Goal: Information Seeking & Learning: Learn about a topic

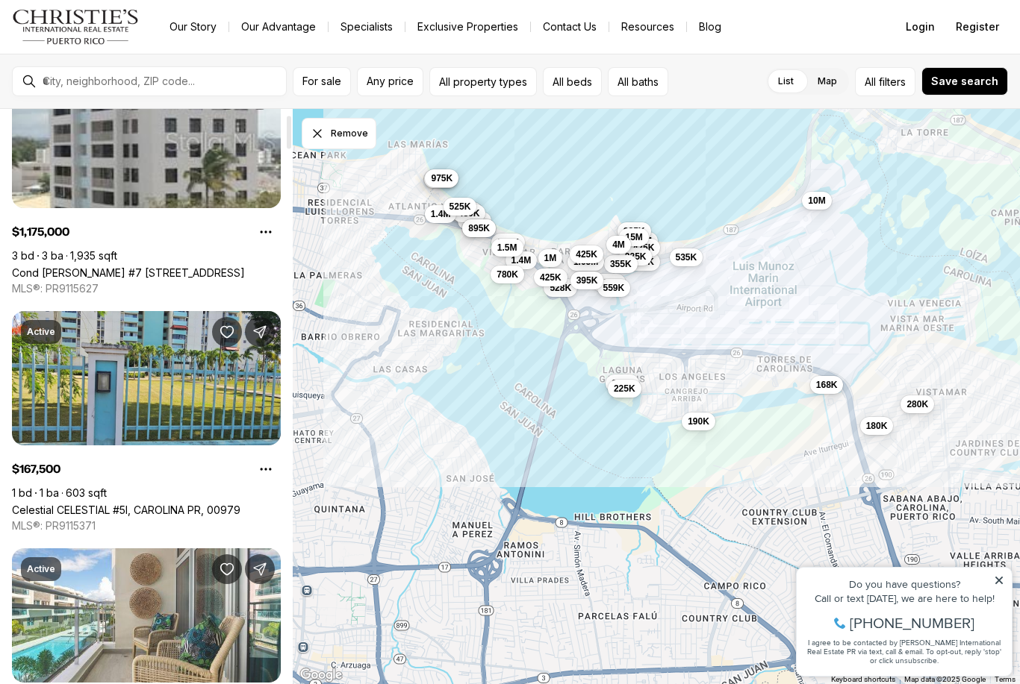
scroll to position [97, 0]
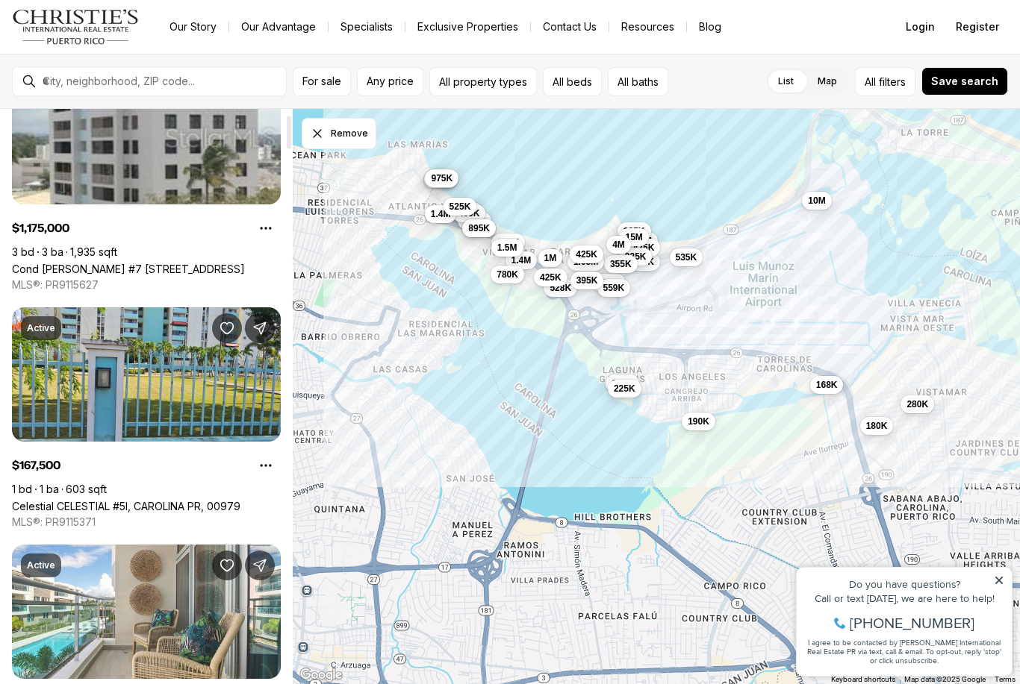
click at [87, 500] on link "Celestial CELESTIAL #5I, CAROLINA PR, 00979" at bounding box center [126, 506] width 228 height 13
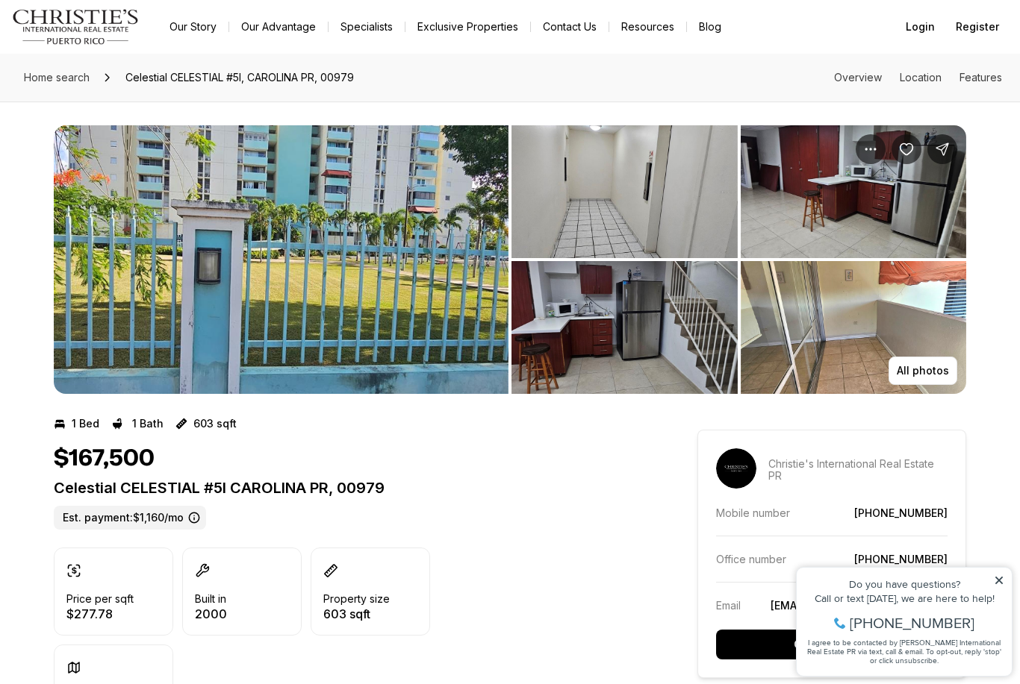
click at [595, 193] on img "View image gallery" at bounding box center [624, 191] width 226 height 133
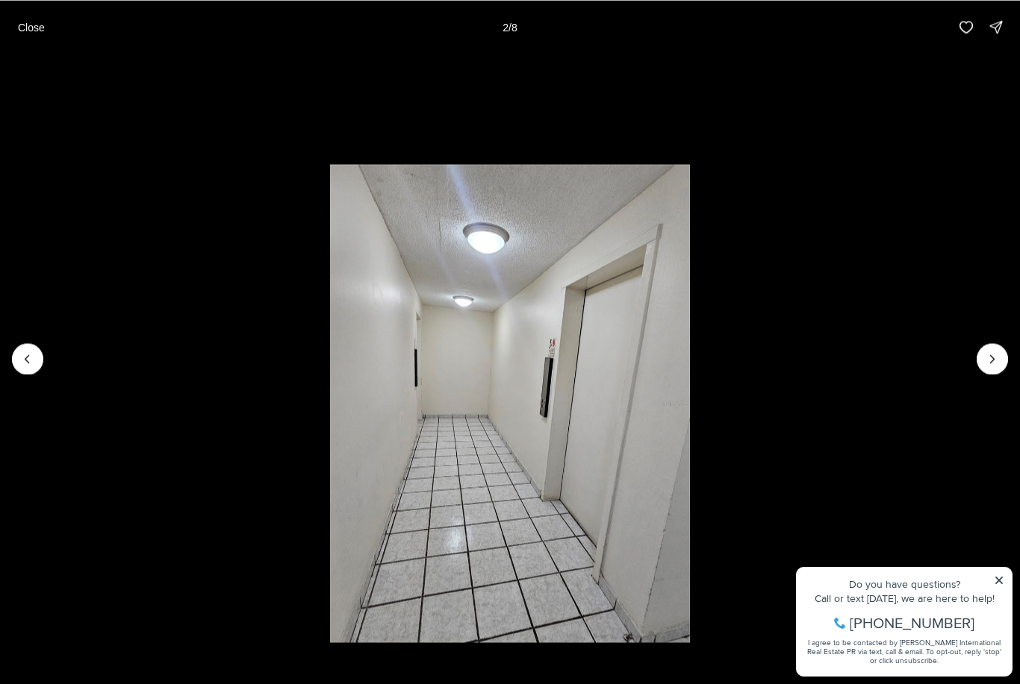
click at [996, 356] on icon "Next slide" at bounding box center [992, 359] width 15 height 15
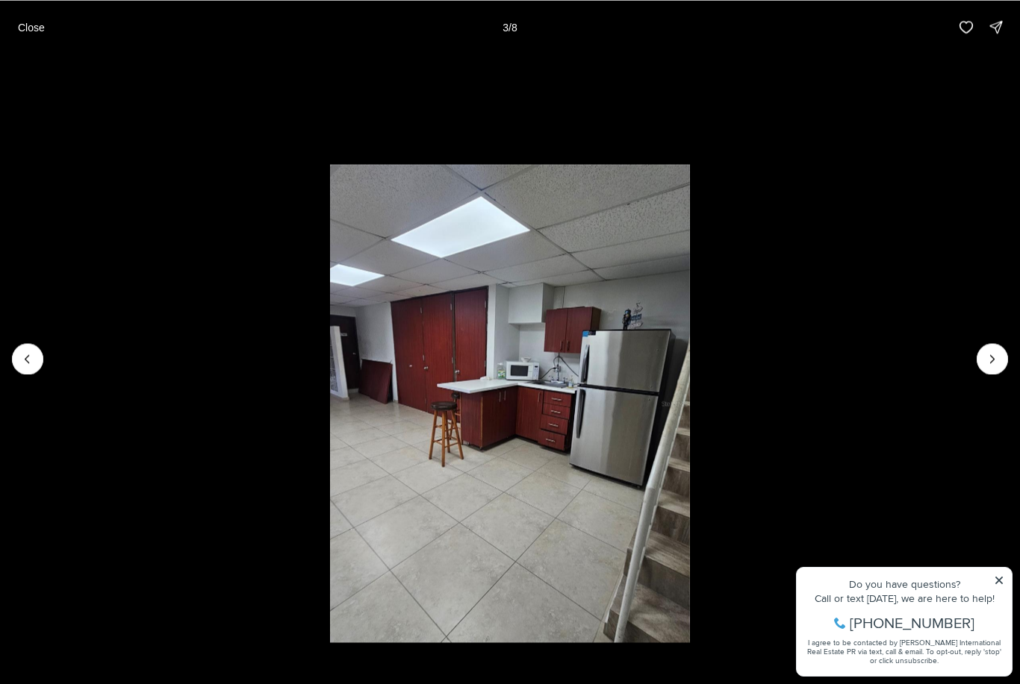
click at [982, 372] on button "Next slide" at bounding box center [991, 358] width 31 height 31
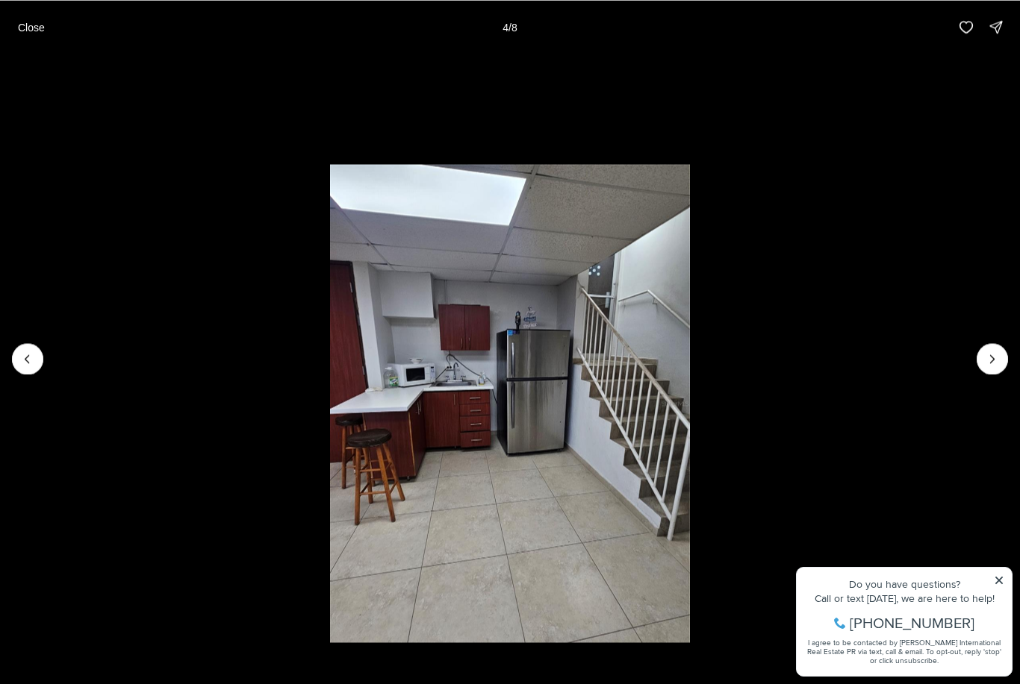
click at [957, 372] on li "4 of 8" at bounding box center [510, 359] width 1020 height 610
click at [986, 365] on icon "Next slide" at bounding box center [992, 359] width 15 height 15
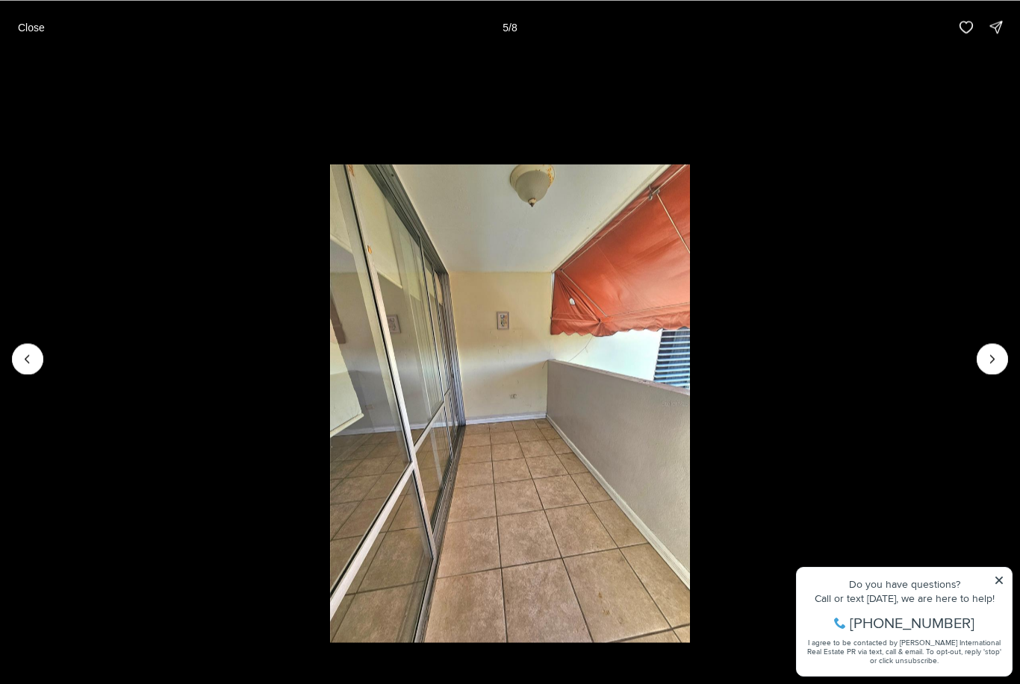
click at [992, 364] on icon "Next slide" at bounding box center [992, 359] width 15 height 15
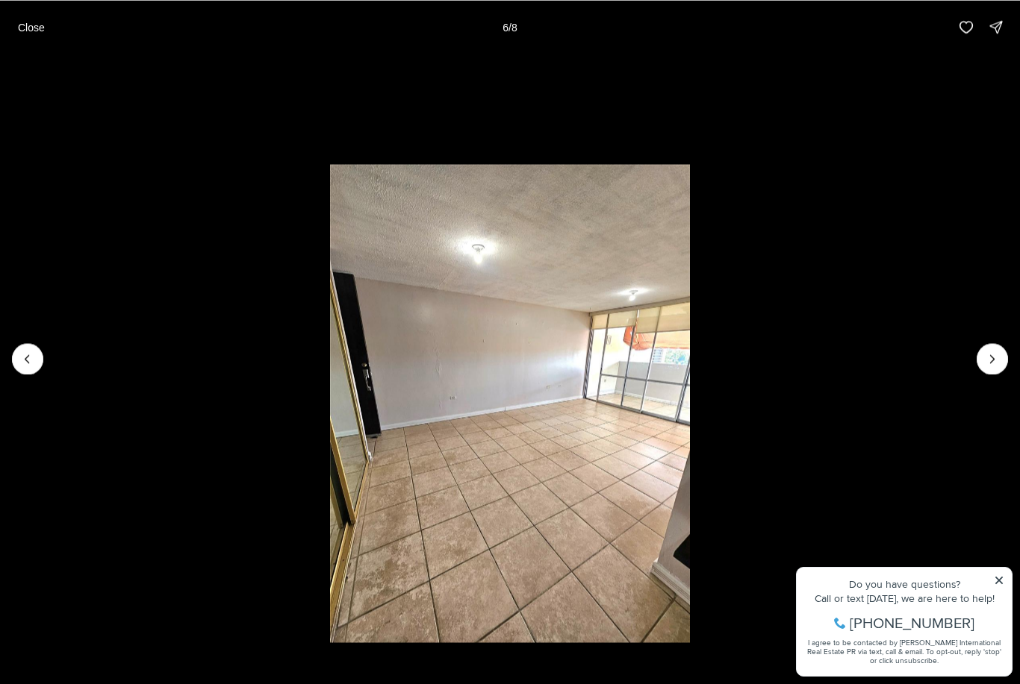
click at [990, 366] on icon "Next slide" at bounding box center [992, 359] width 15 height 15
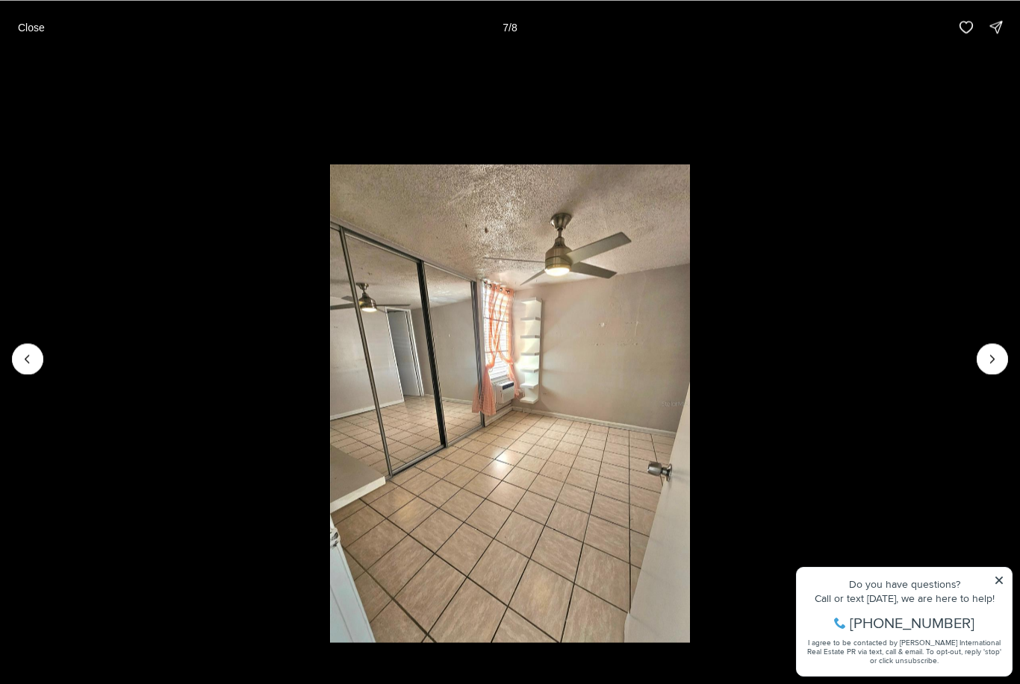
click at [989, 365] on icon "Next slide" at bounding box center [992, 359] width 15 height 15
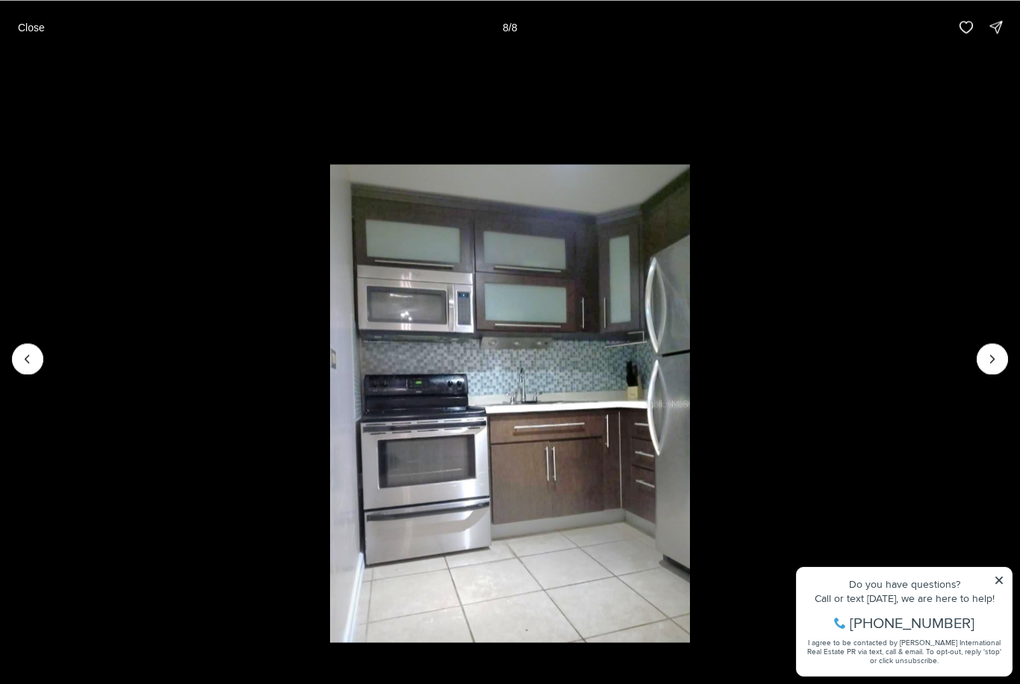
click at [986, 358] on div at bounding box center [991, 358] width 31 height 31
click at [990, 364] on div at bounding box center [991, 358] width 31 height 31
click at [991, 361] on div at bounding box center [991, 358] width 31 height 31
click at [991, 365] on div at bounding box center [991, 358] width 31 height 31
click at [990, 364] on div at bounding box center [991, 358] width 31 height 31
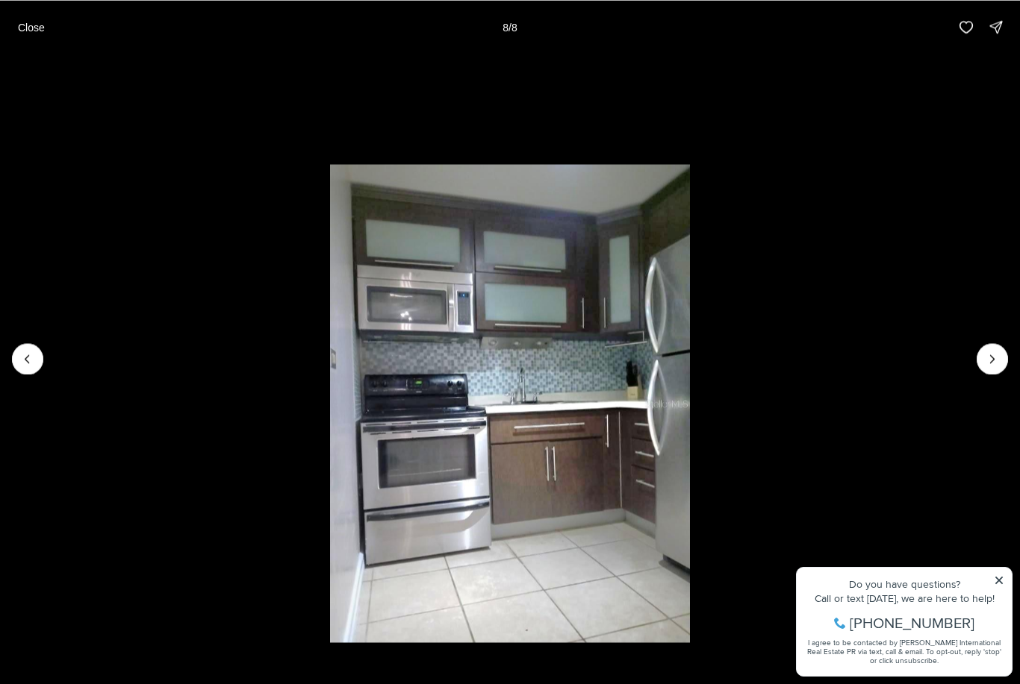
click at [1008, 355] on li "8 of 8" at bounding box center [510, 359] width 1020 height 610
click at [1005, 353] on div at bounding box center [991, 358] width 31 height 31
click at [22, 32] on p "Close" at bounding box center [31, 27] width 27 height 12
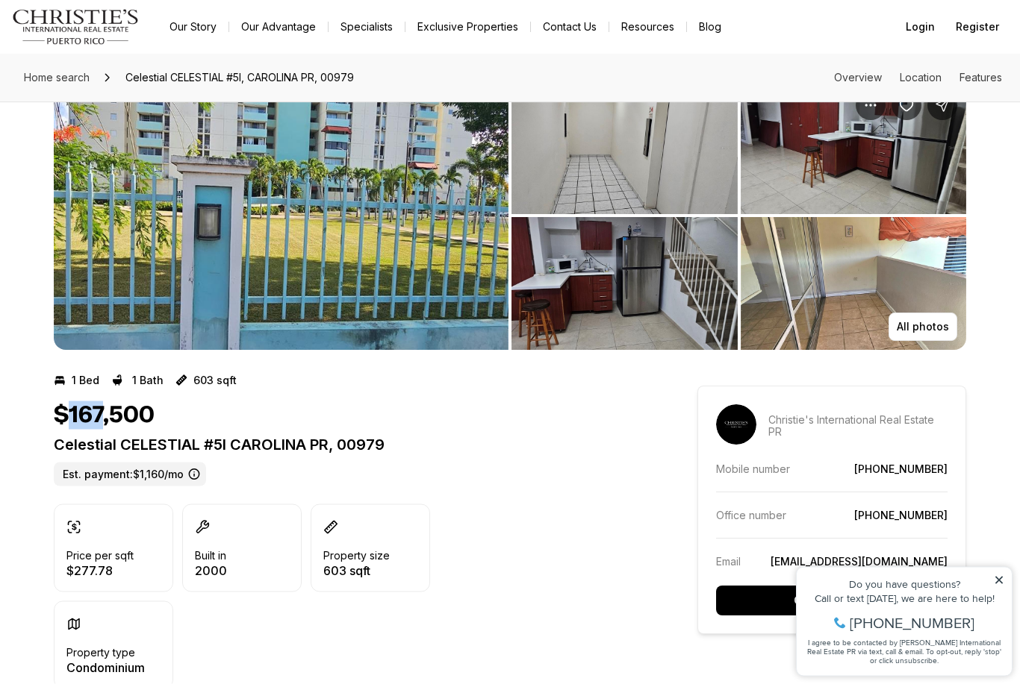
scroll to position [40, 0]
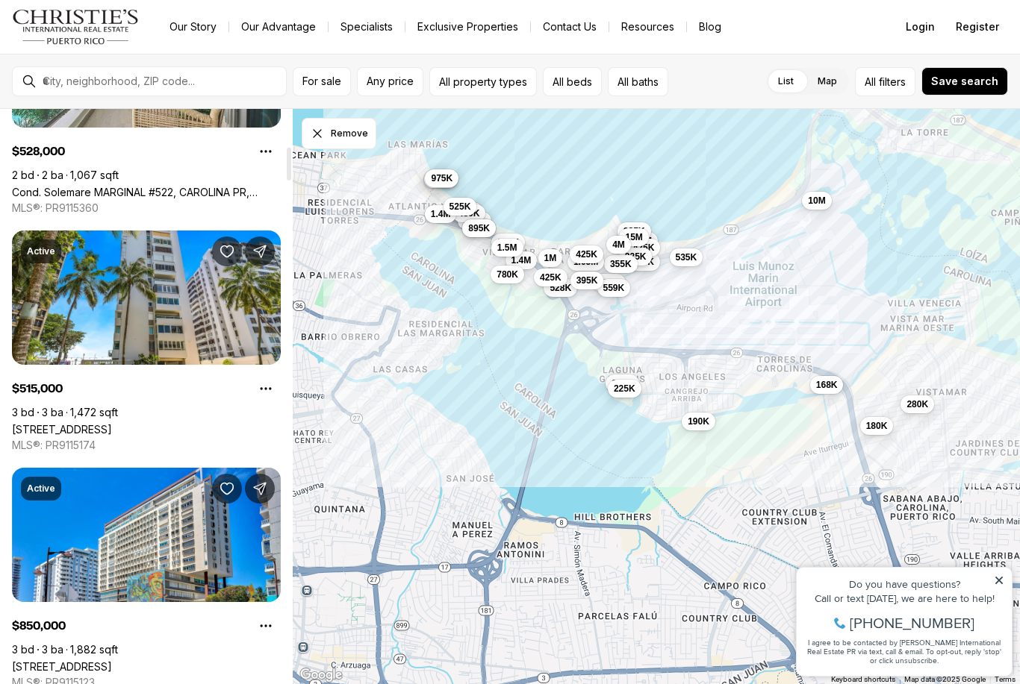
scroll to position [648, 0]
click at [112, 424] on link "4429 Cond Park Plaza ISLA VERDE AVE #201, CAROLINA PR, 00979" at bounding box center [62, 430] width 100 height 13
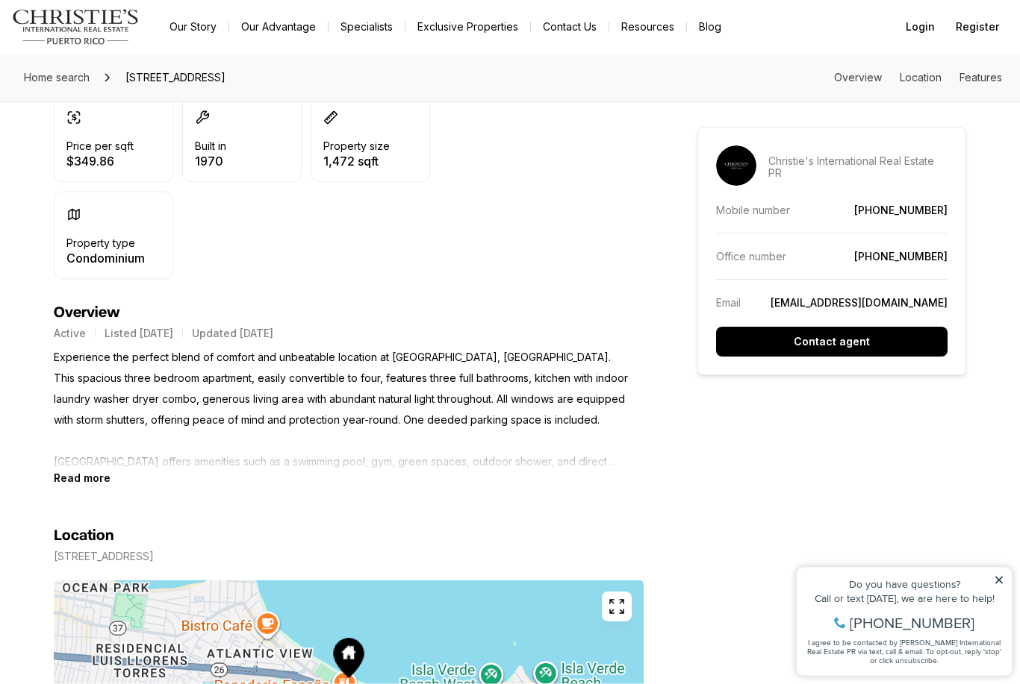
scroll to position [456, 0]
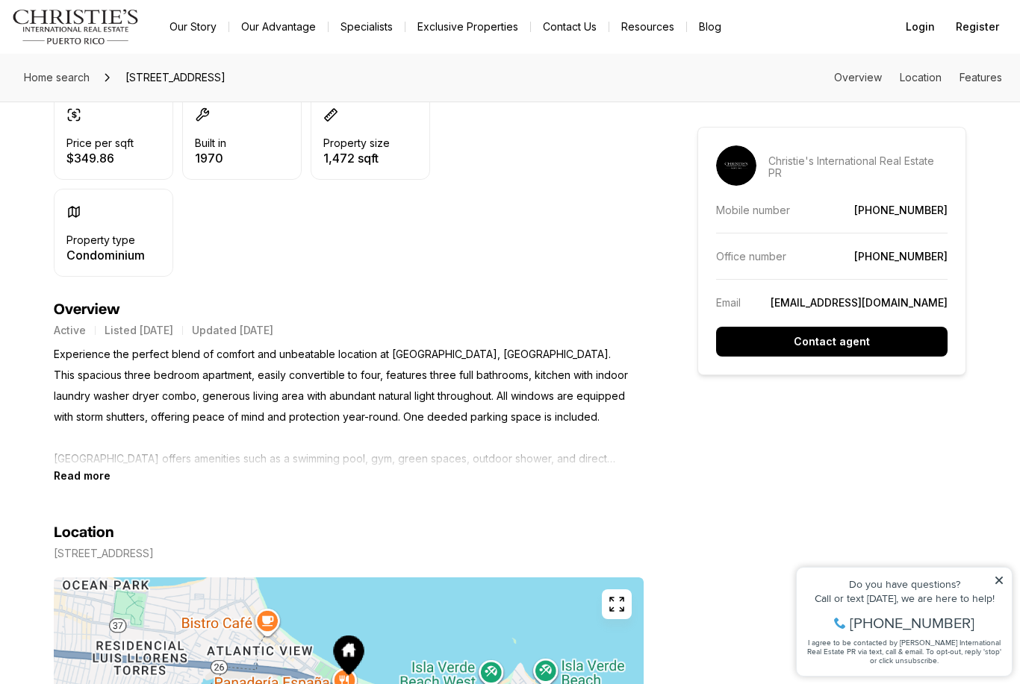
click at [85, 480] on b "Read more" at bounding box center [82, 475] width 57 height 13
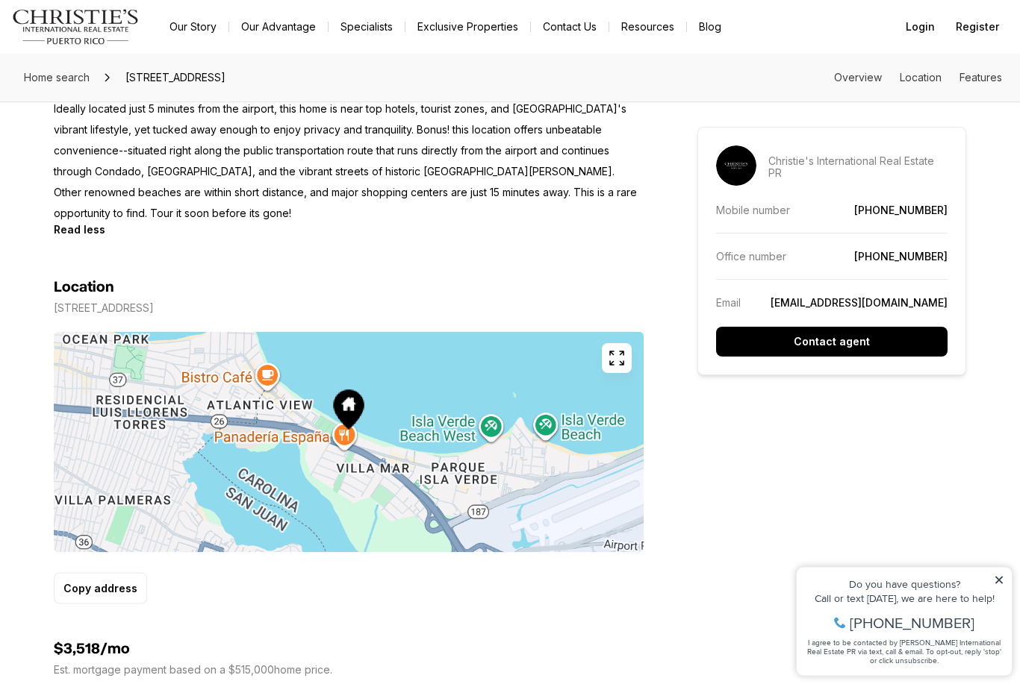
scroll to position [873, 0]
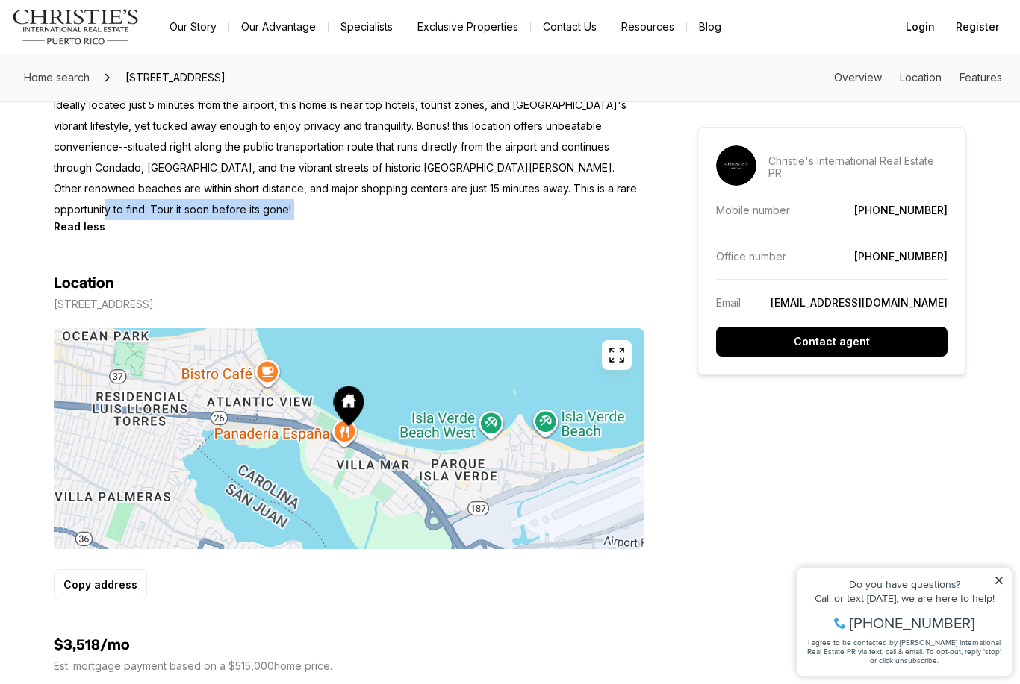
click at [143, 240] on section "Location 4429 Cond Park Plaza ISLA VERDE AVE #201 CAROLINA PR, 00979 Copy addre…" at bounding box center [349, 417] width 590 height 368
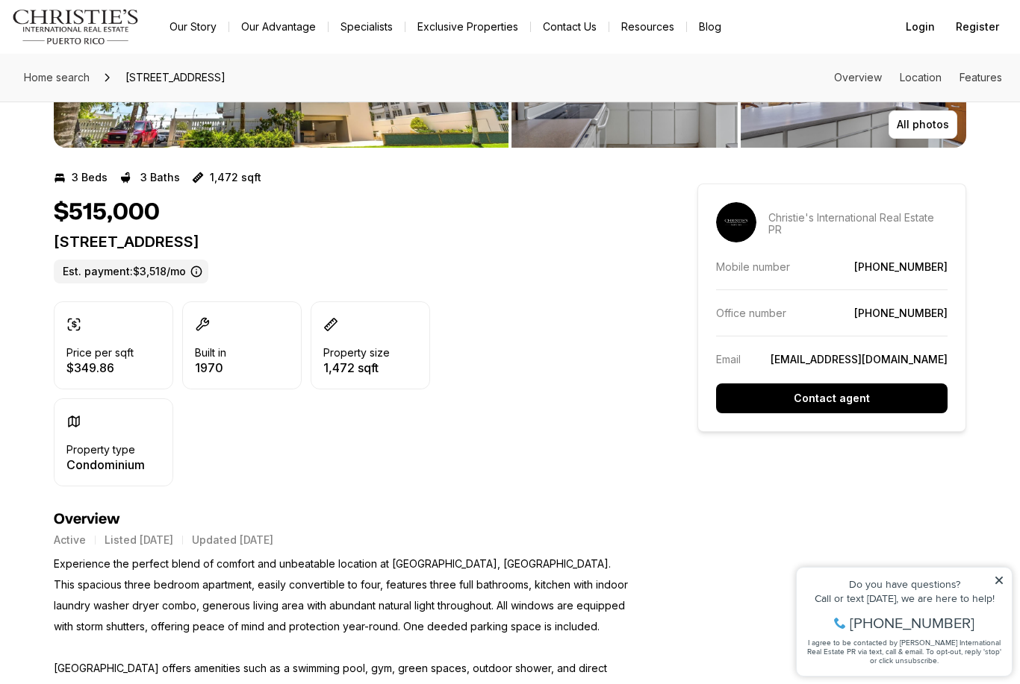
scroll to position [0, 0]
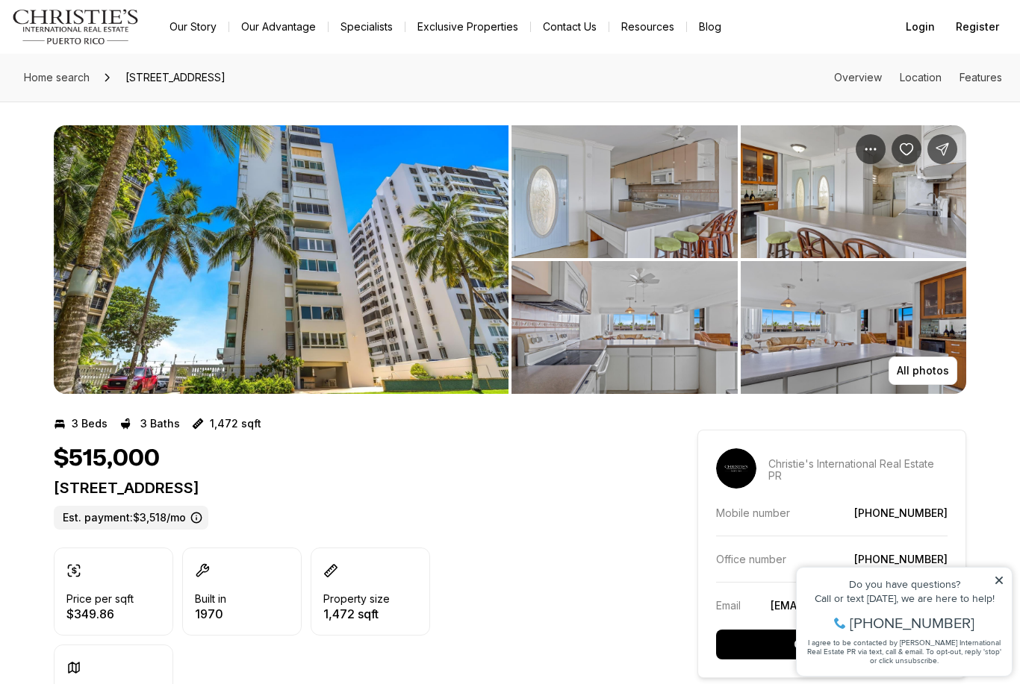
click at [196, 297] on img "View image gallery" at bounding box center [281, 259] width 455 height 269
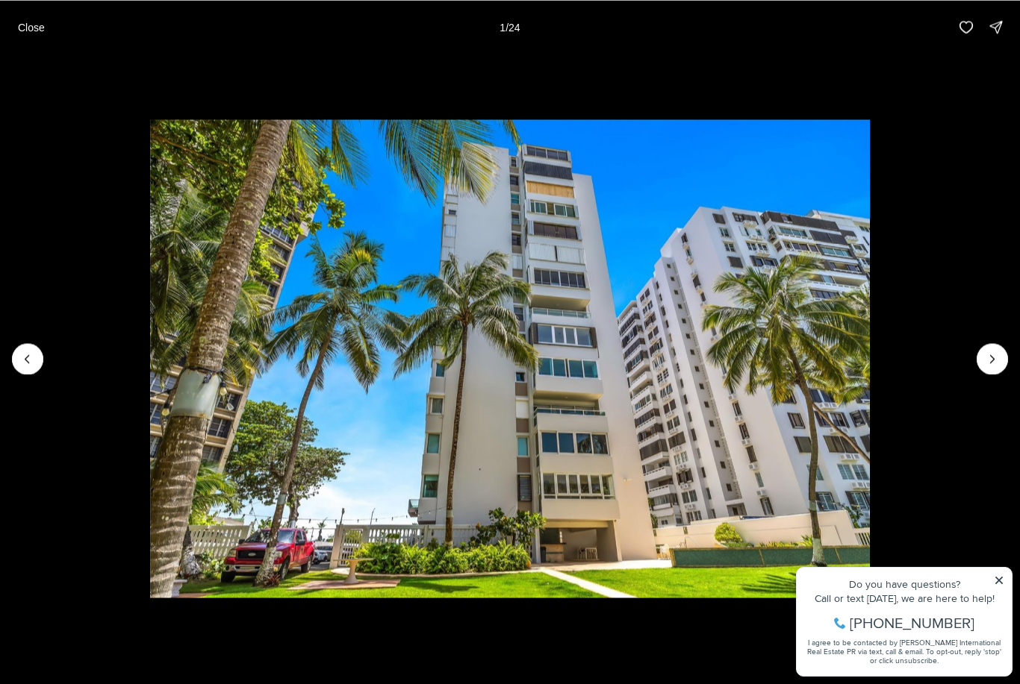
click at [28, 357] on div at bounding box center [27, 358] width 31 height 31
click at [24, 366] on div at bounding box center [27, 358] width 31 height 31
click at [23, 358] on div at bounding box center [27, 358] width 31 height 31
click at [992, 365] on icon "Next slide" at bounding box center [992, 359] width 15 height 15
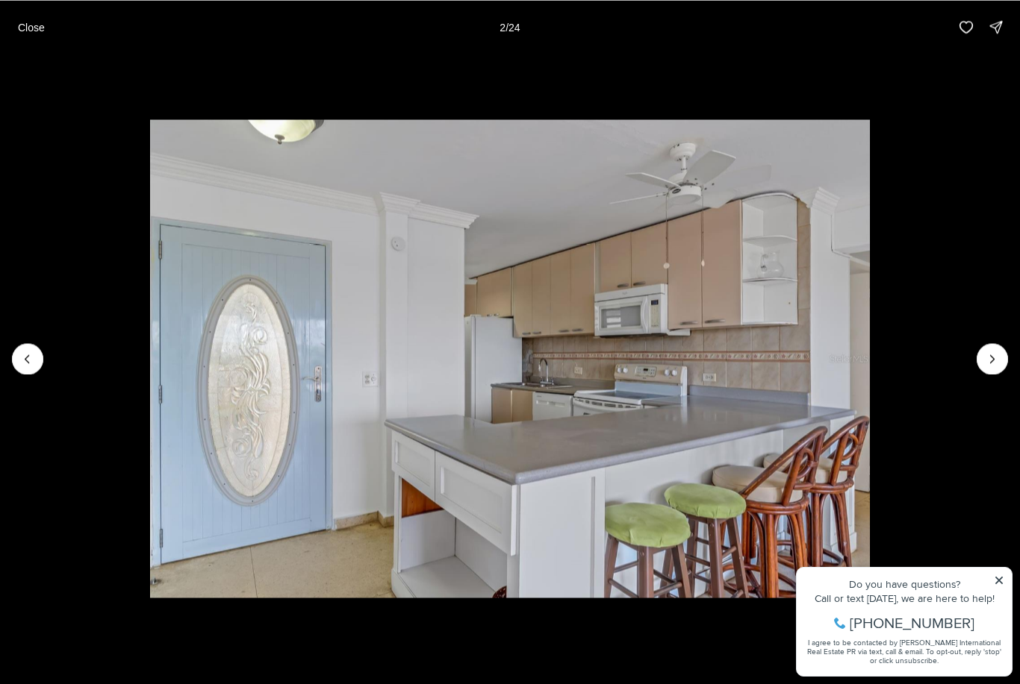
click at [985, 364] on icon "Next slide" at bounding box center [992, 359] width 15 height 15
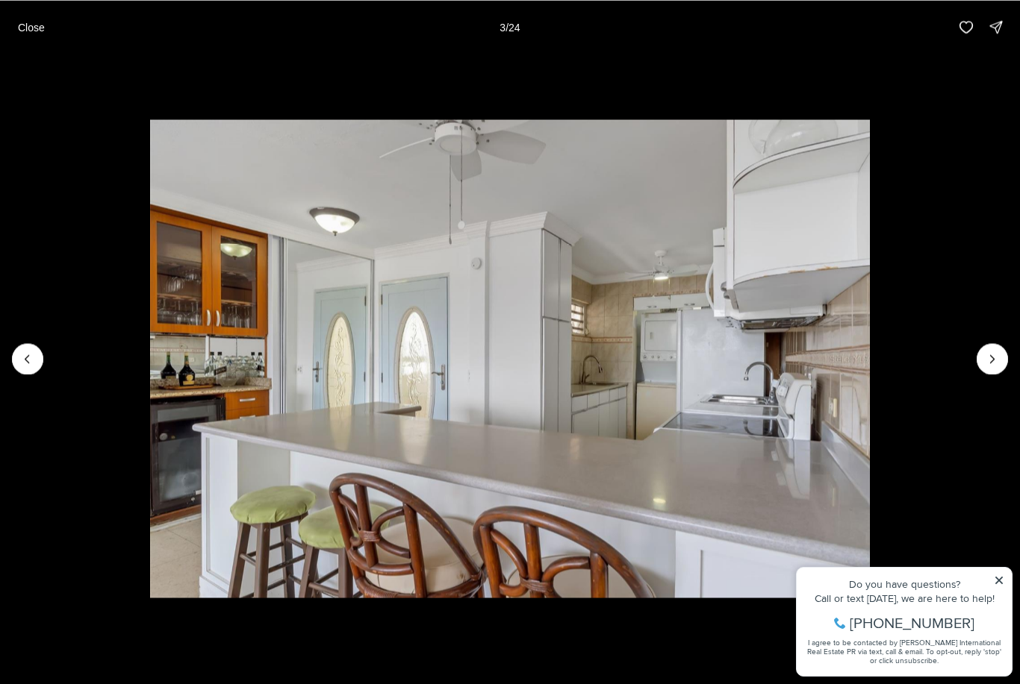
click at [869, 373] on img "3 of 24" at bounding box center [509, 358] width 719 height 479
click at [982, 361] on button "Next slide" at bounding box center [991, 358] width 31 height 31
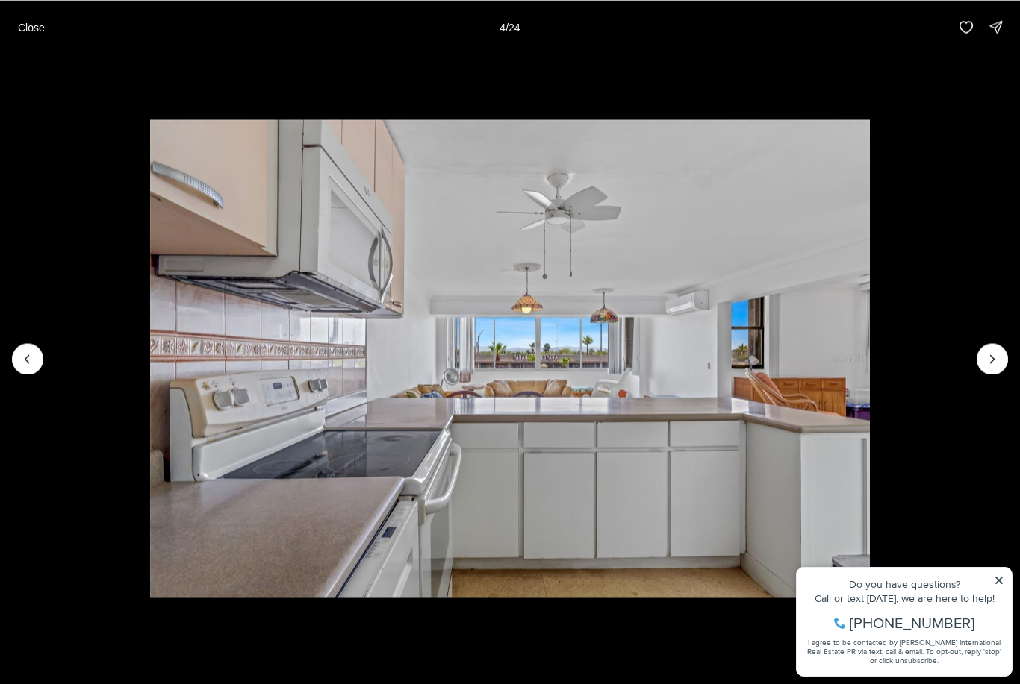
click at [985, 366] on icon "Next slide" at bounding box center [992, 359] width 15 height 15
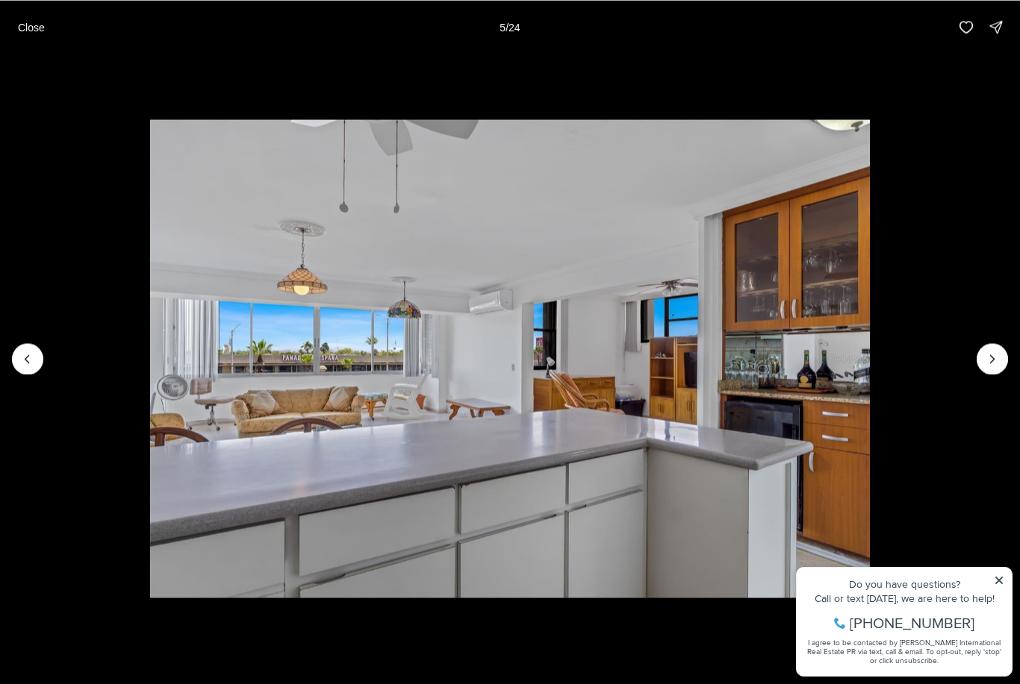
click at [982, 366] on button "Next slide" at bounding box center [991, 358] width 31 height 31
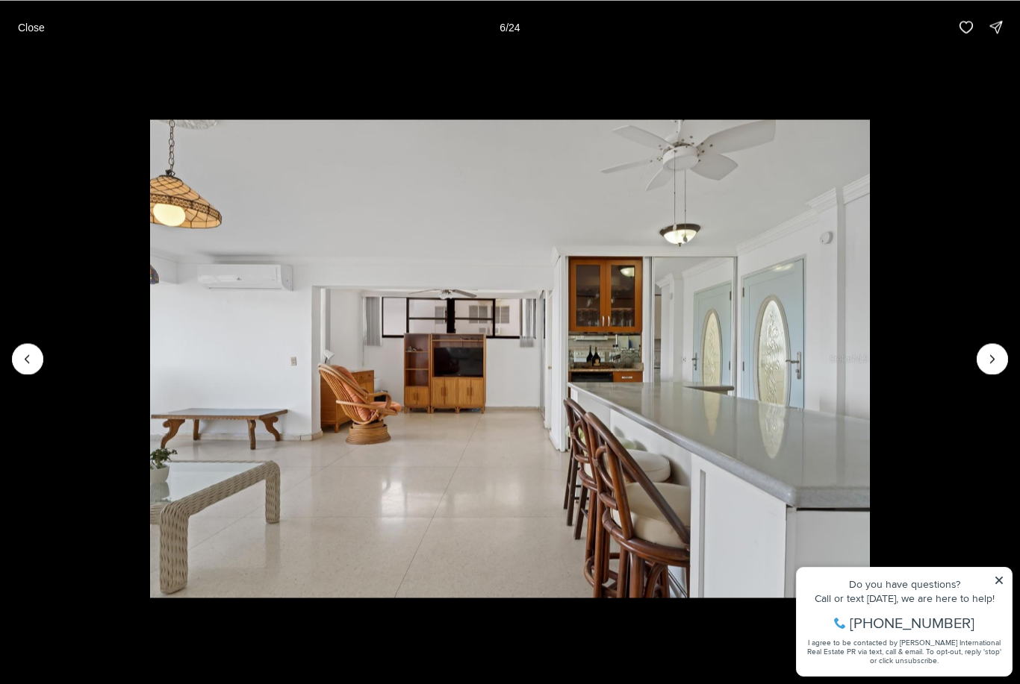
click at [980, 355] on button "Next slide" at bounding box center [991, 358] width 31 height 31
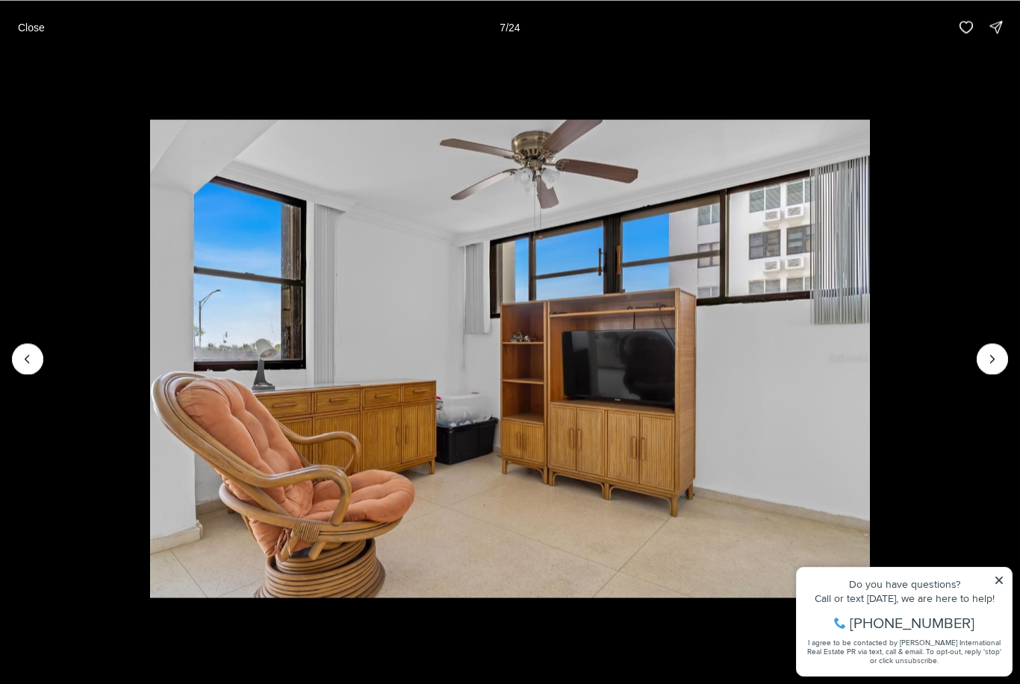
click at [979, 358] on button "Next slide" at bounding box center [991, 358] width 31 height 31
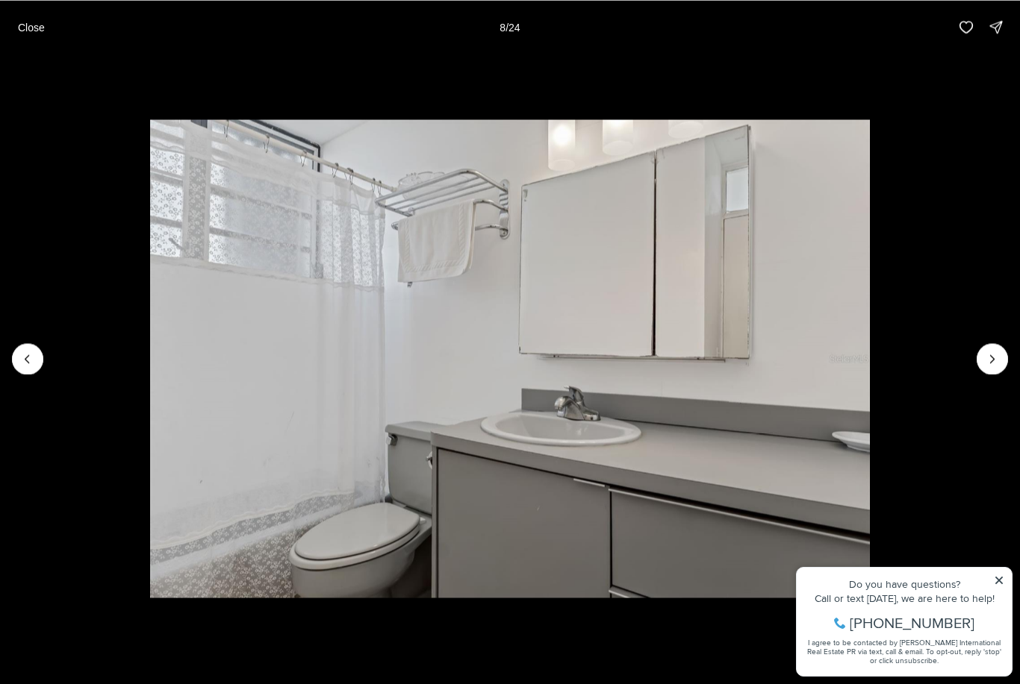
click at [980, 360] on button "Next slide" at bounding box center [991, 358] width 31 height 31
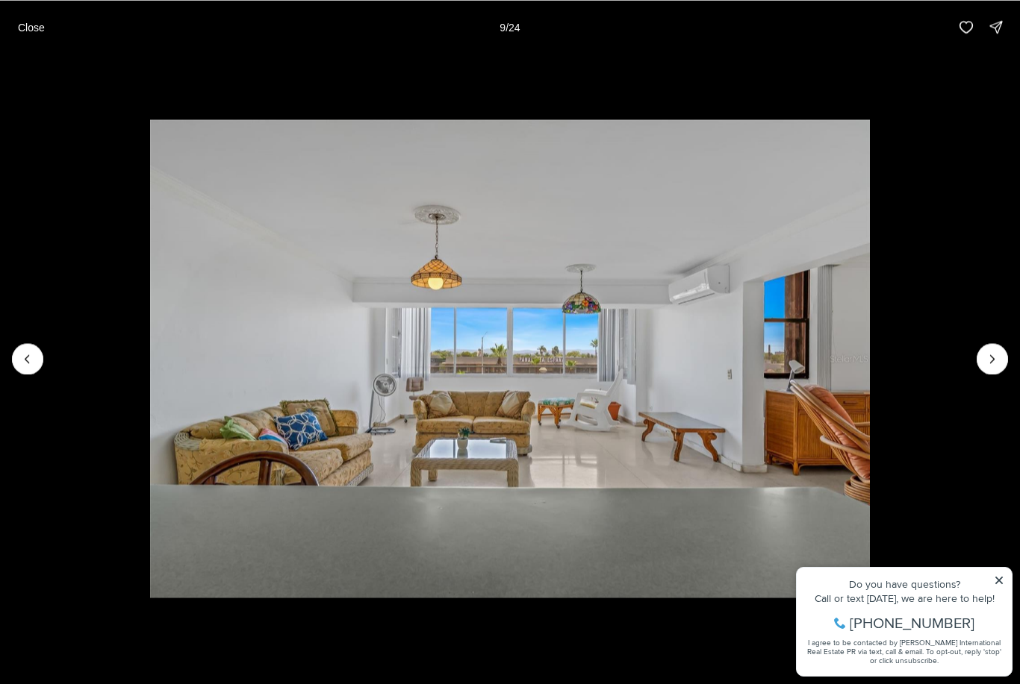
click at [980, 362] on button "Next slide" at bounding box center [991, 358] width 31 height 31
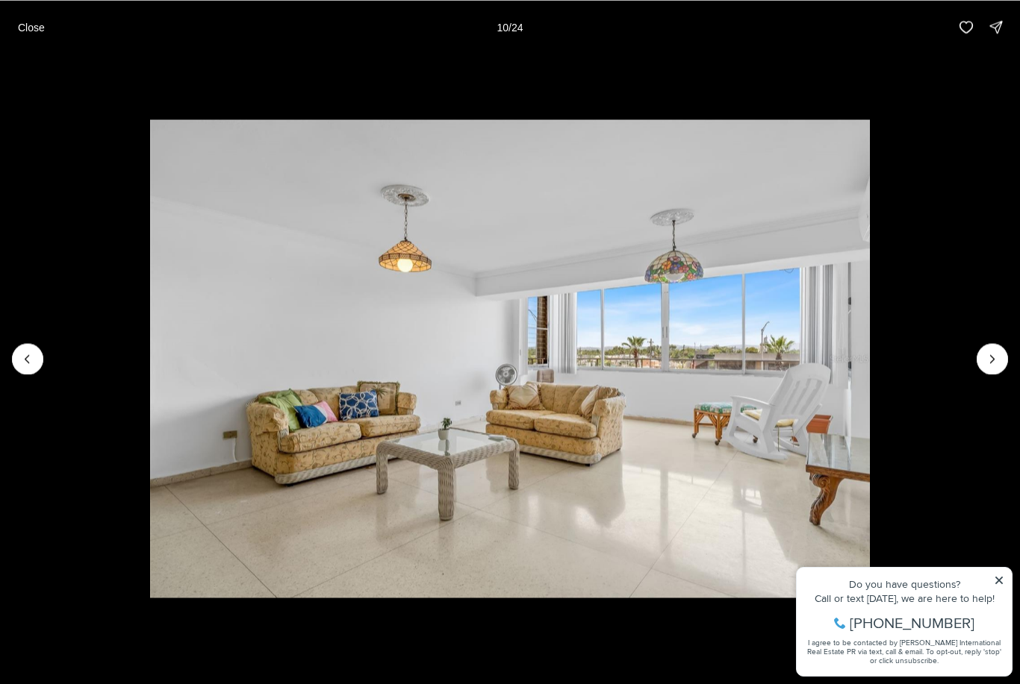
click at [978, 364] on button "Next slide" at bounding box center [991, 358] width 31 height 31
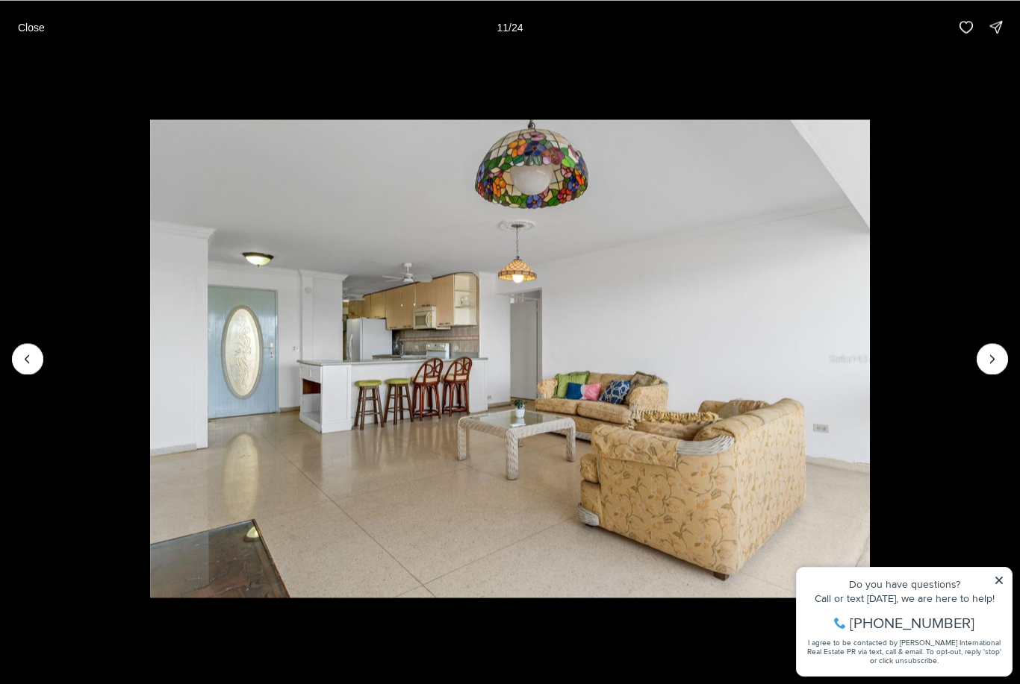
click at [980, 365] on button "Next slide" at bounding box center [991, 358] width 31 height 31
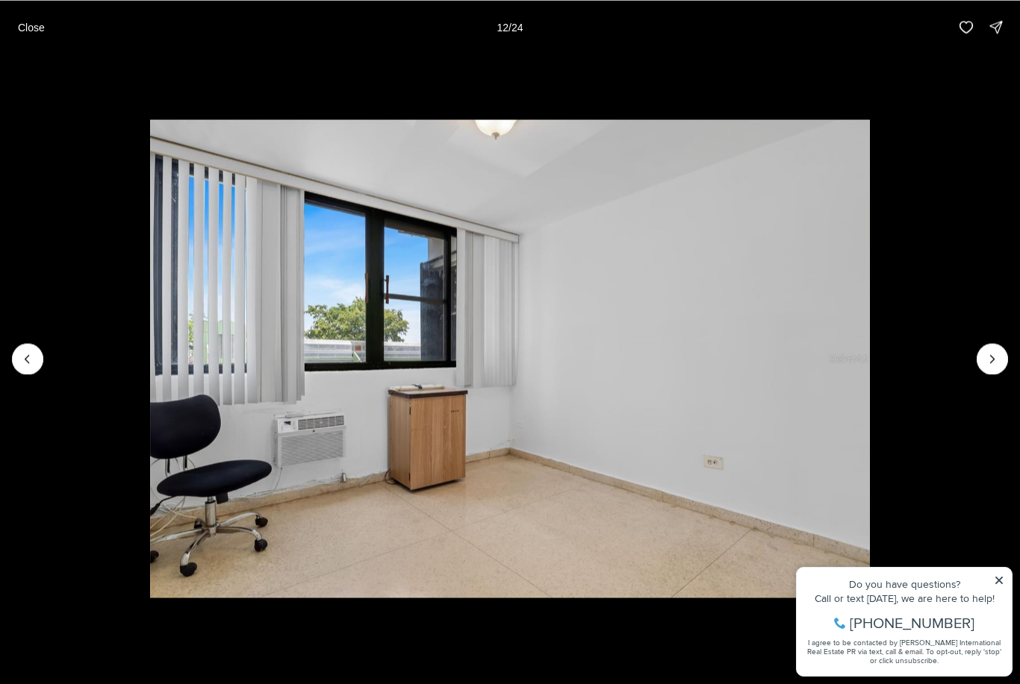
click at [980, 366] on button "Next slide" at bounding box center [991, 358] width 31 height 31
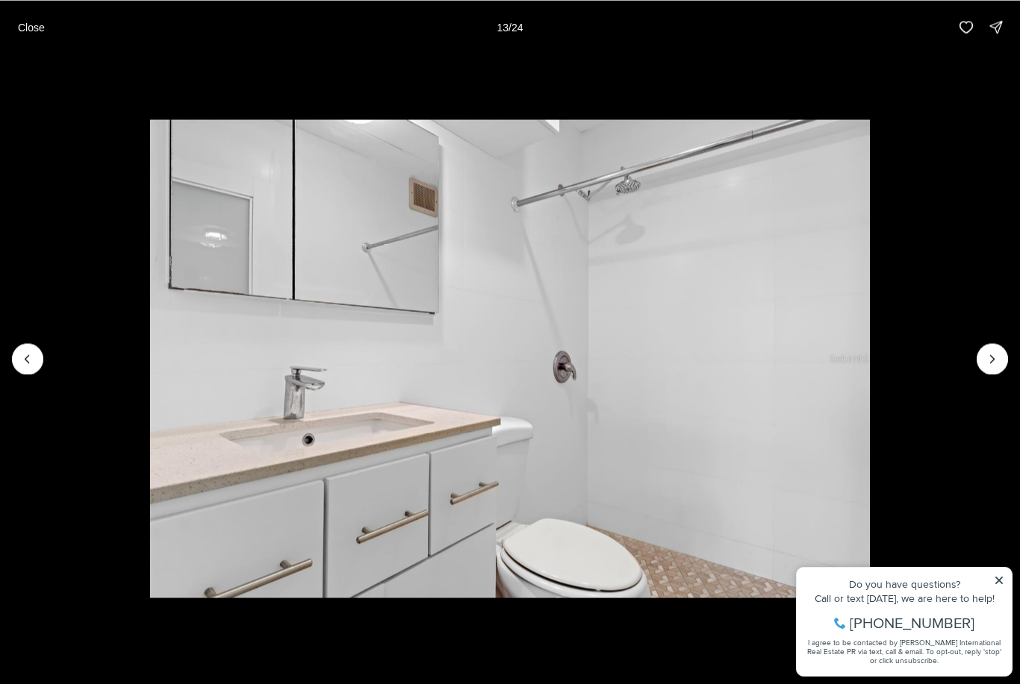
click at [980, 367] on button "Next slide" at bounding box center [991, 358] width 31 height 31
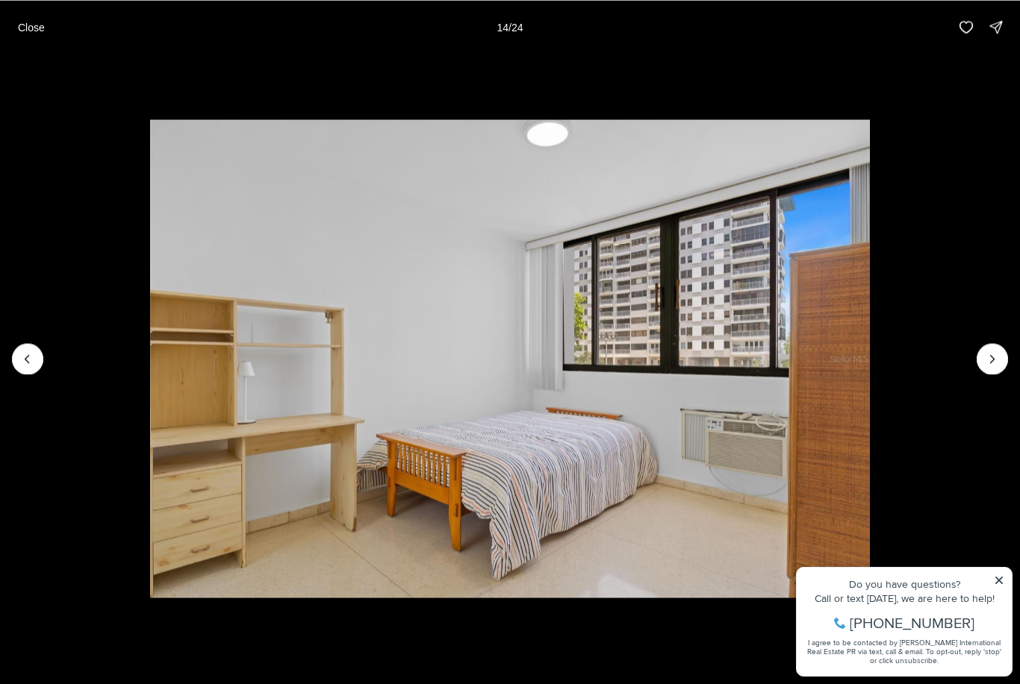
click at [981, 369] on button "Next slide" at bounding box center [991, 358] width 31 height 31
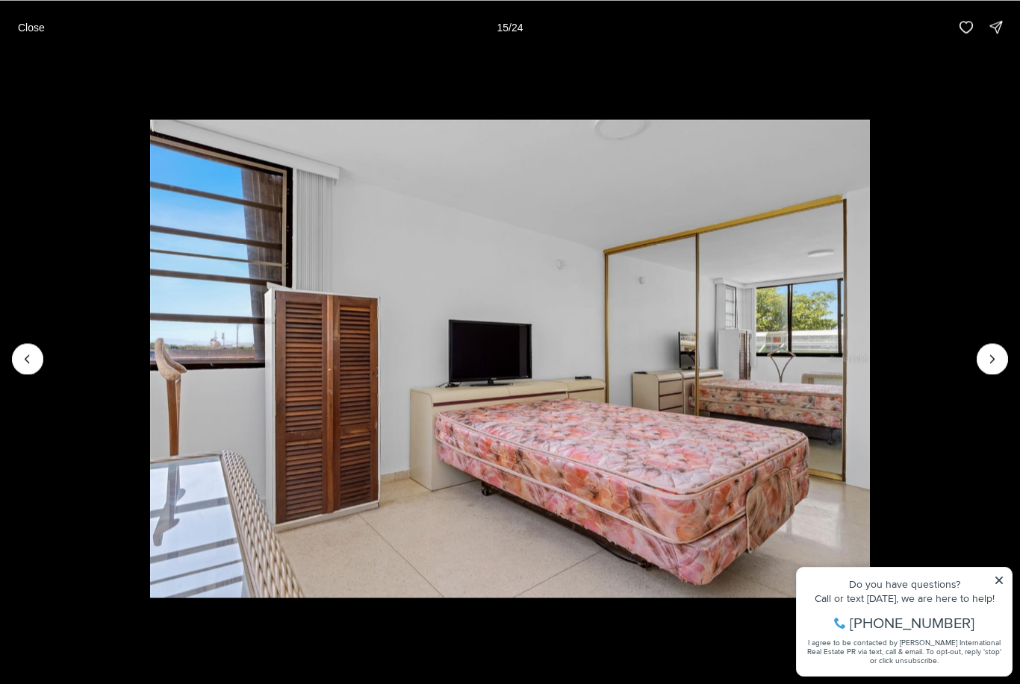
click at [869, 373] on img "15 of 24" at bounding box center [509, 358] width 719 height 479
click at [869, 378] on img "15 of 24" at bounding box center [509, 358] width 719 height 479
click at [869, 371] on img "15 of 24" at bounding box center [509, 358] width 719 height 479
click at [869, 374] on img "15 of 24" at bounding box center [509, 358] width 719 height 479
click at [996, 353] on icon "Next slide" at bounding box center [992, 359] width 15 height 15
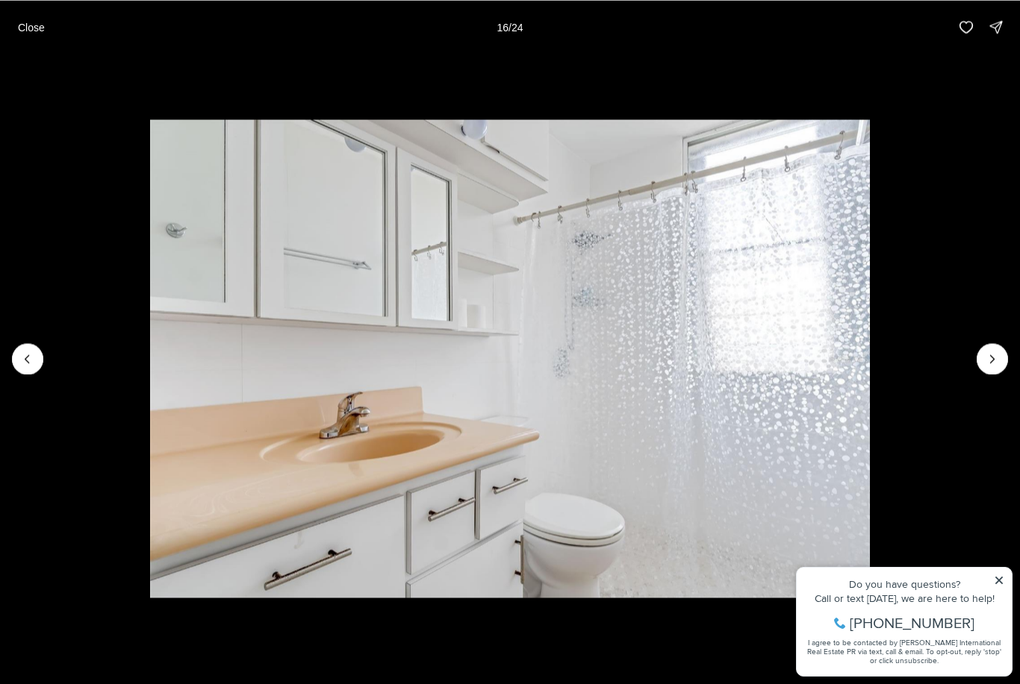
click at [987, 364] on icon "Next slide" at bounding box center [992, 359] width 15 height 15
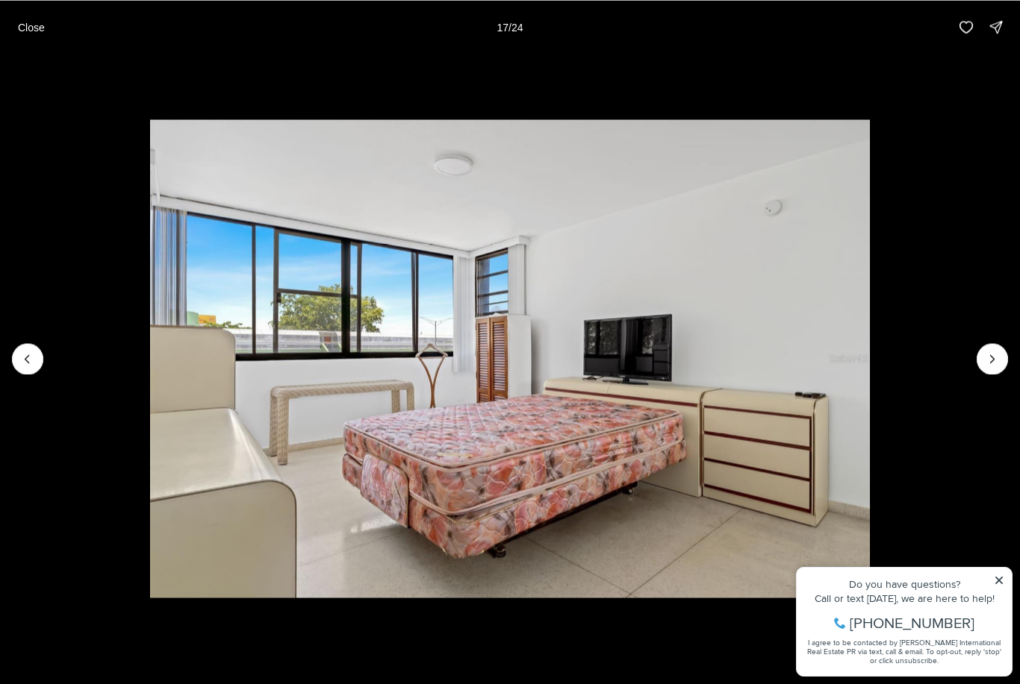
click at [982, 364] on button "Next slide" at bounding box center [991, 358] width 31 height 31
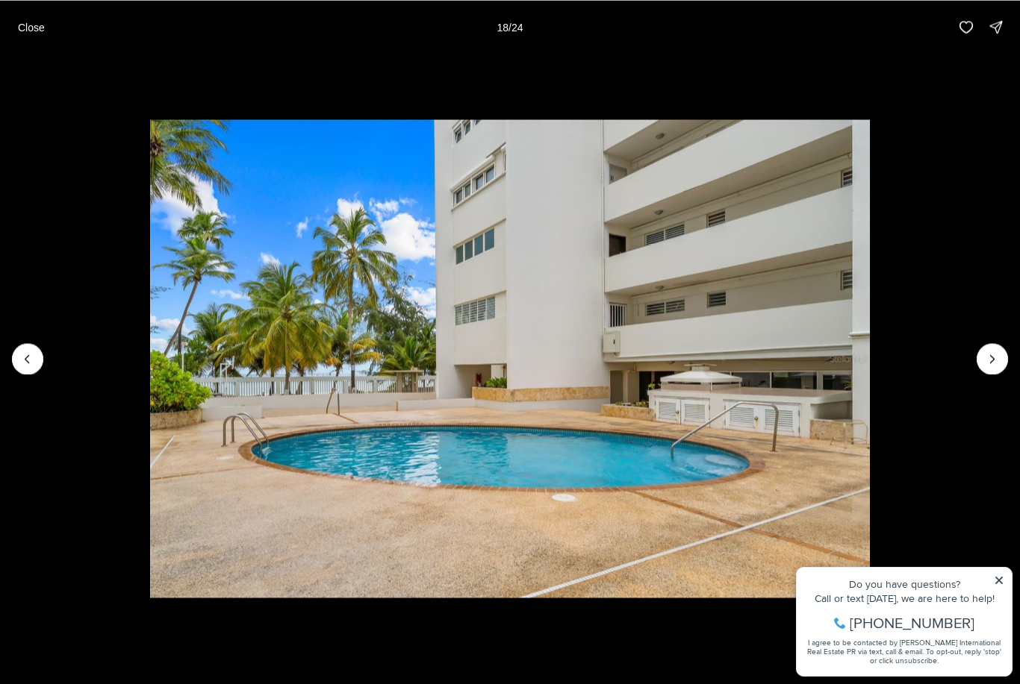
click at [869, 381] on img "18 of 24" at bounding box center [509, 358] width 719 height 479
click at [869, 378] on img "18 of 24" at bounding box center [509, 358] width 719 height 479
click at [34, 357] on icon "Previous slide" at bounding box center [27, 359] width 15 height 15
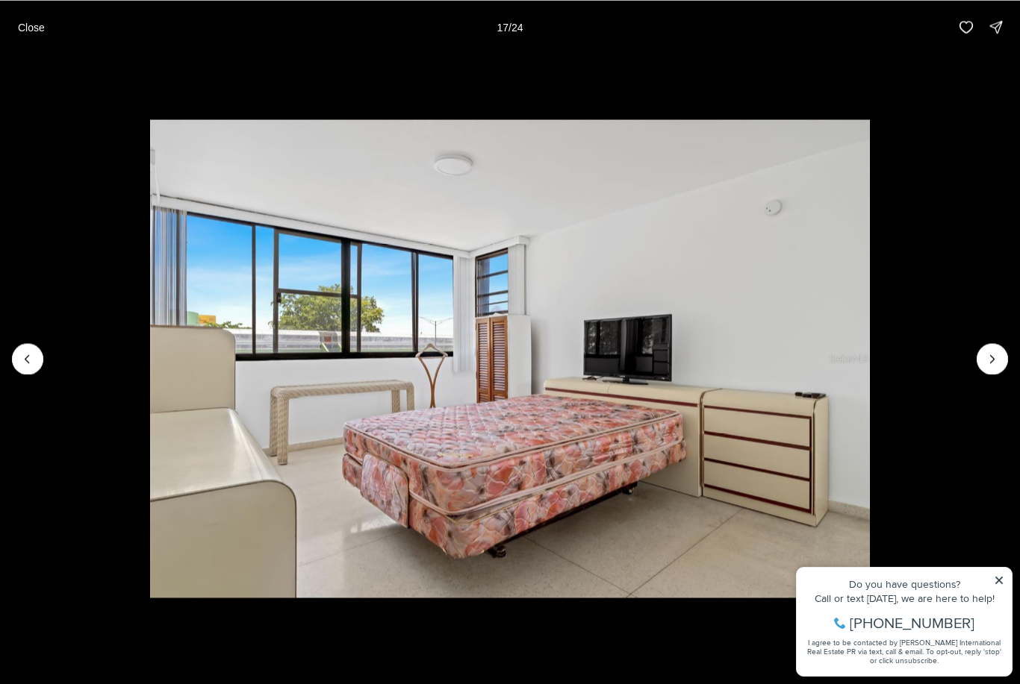
click at [988, 374] on button "Next slide" at bounding box center [991, 358] width 31 height 31
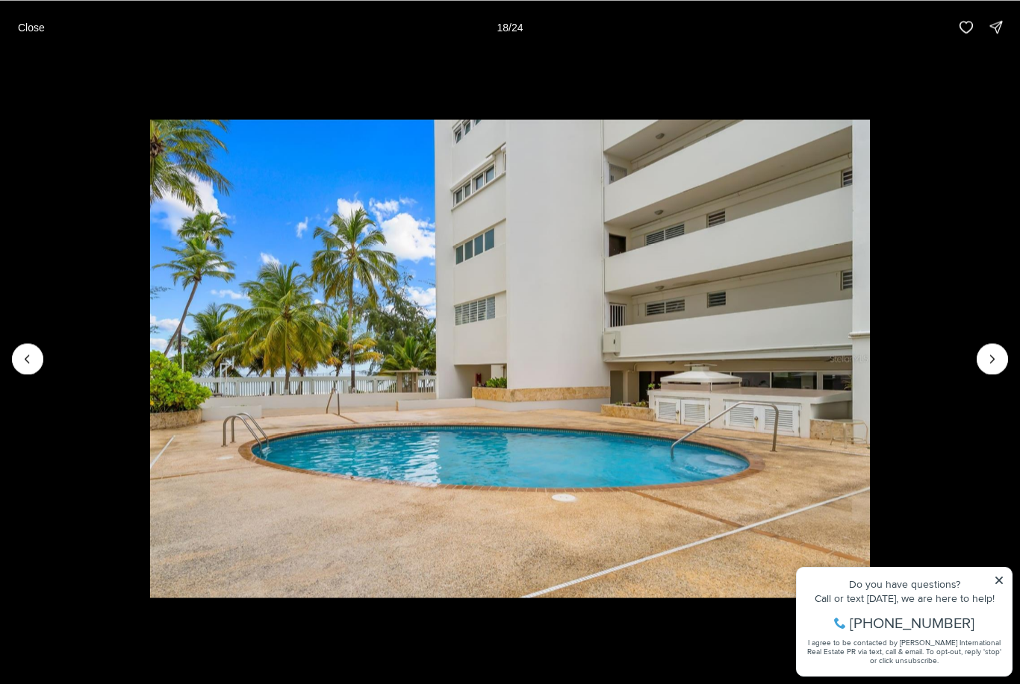
click at [991, 358] on icon "Next slide" at bounding box center [992, 359] width 15 height 15
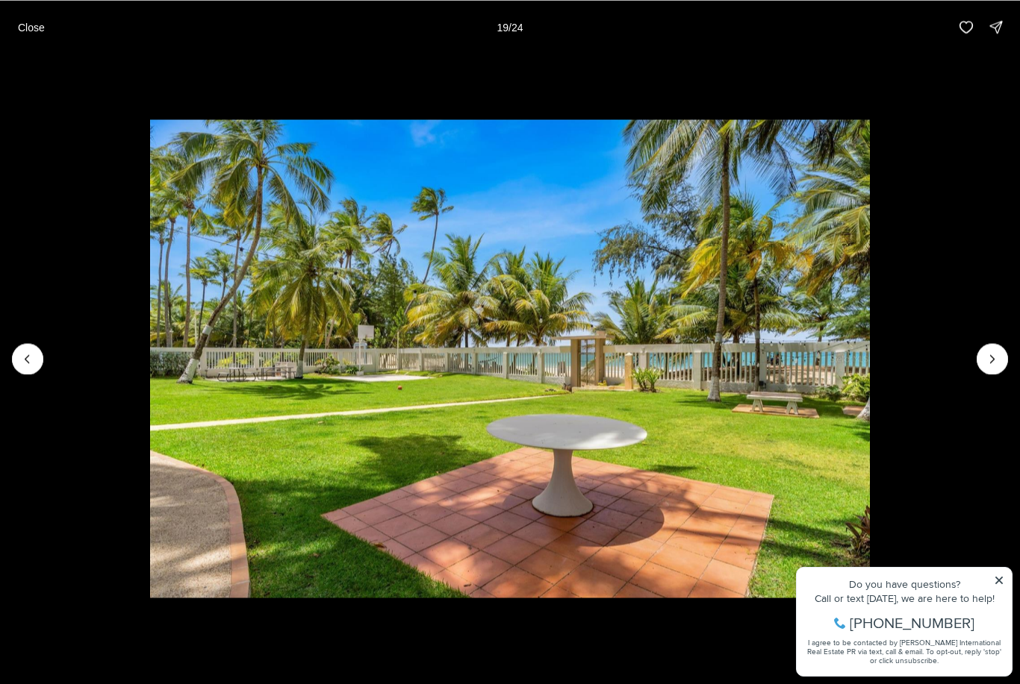
click at [982, 360] on button "Next slide" at bounding box center [991, 358] width 31 height 31
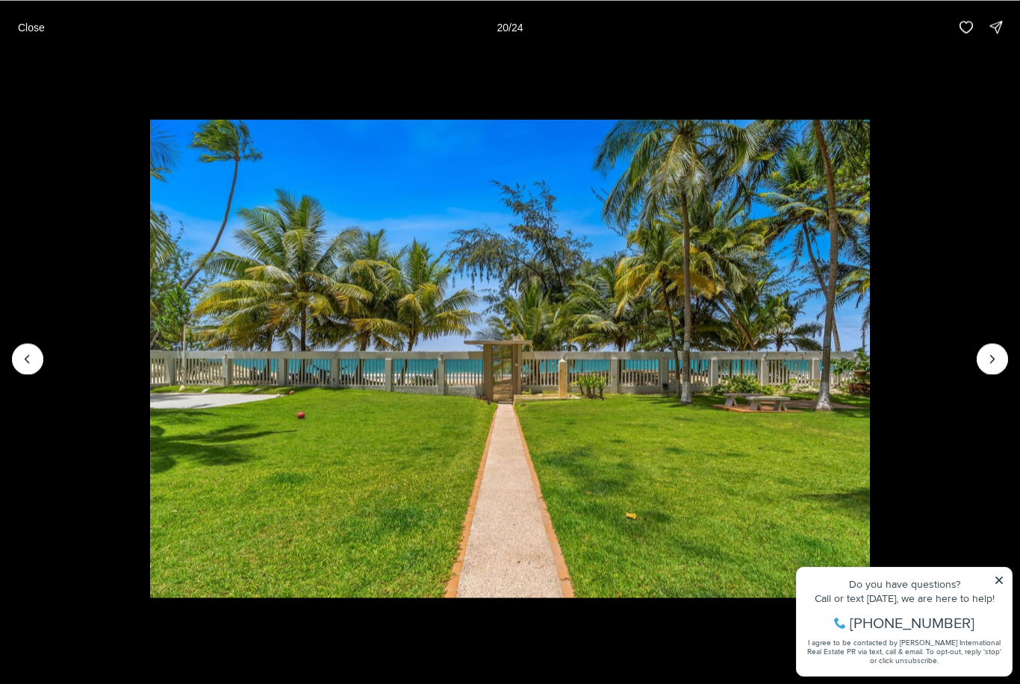
click at [979, 359] on button "Next slide" at bounding box center [991, 358] width 31 height 31
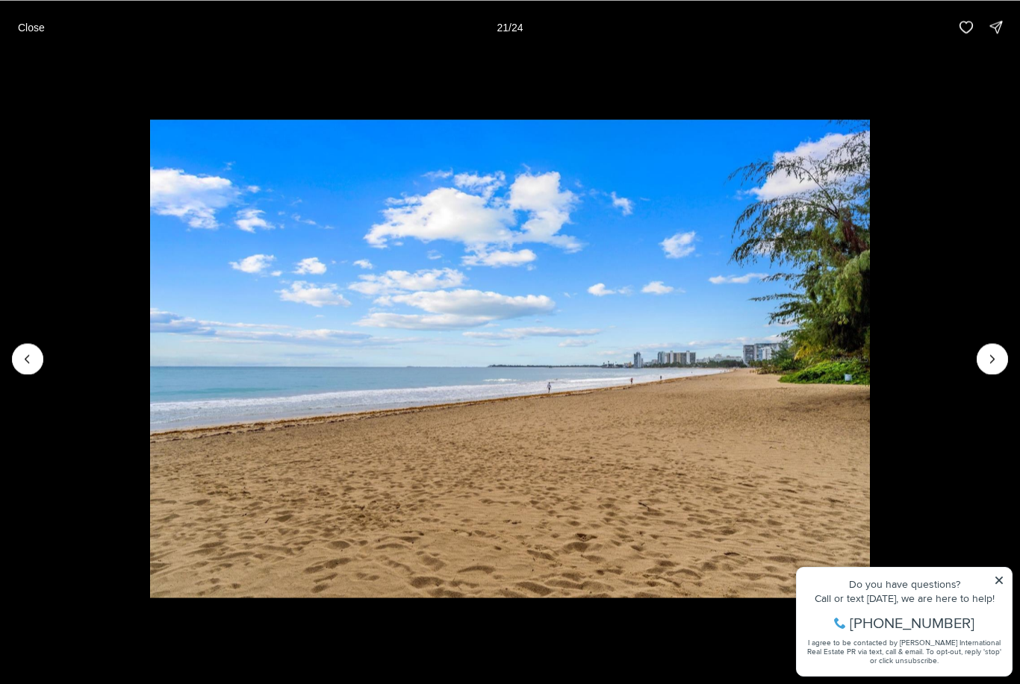
click at [978, 360] on button "Next slide" at bounding box center [991, 358] width 31 height 31
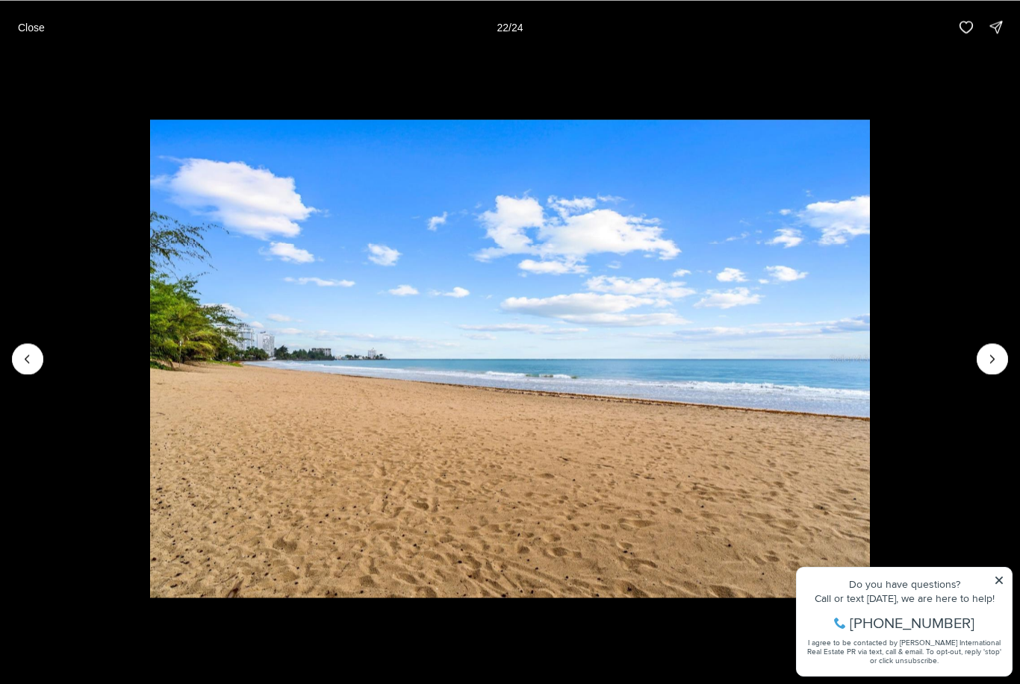
click at [980, 364] on button "Next slide" at bounding box center [991, 358] width 31 height 31
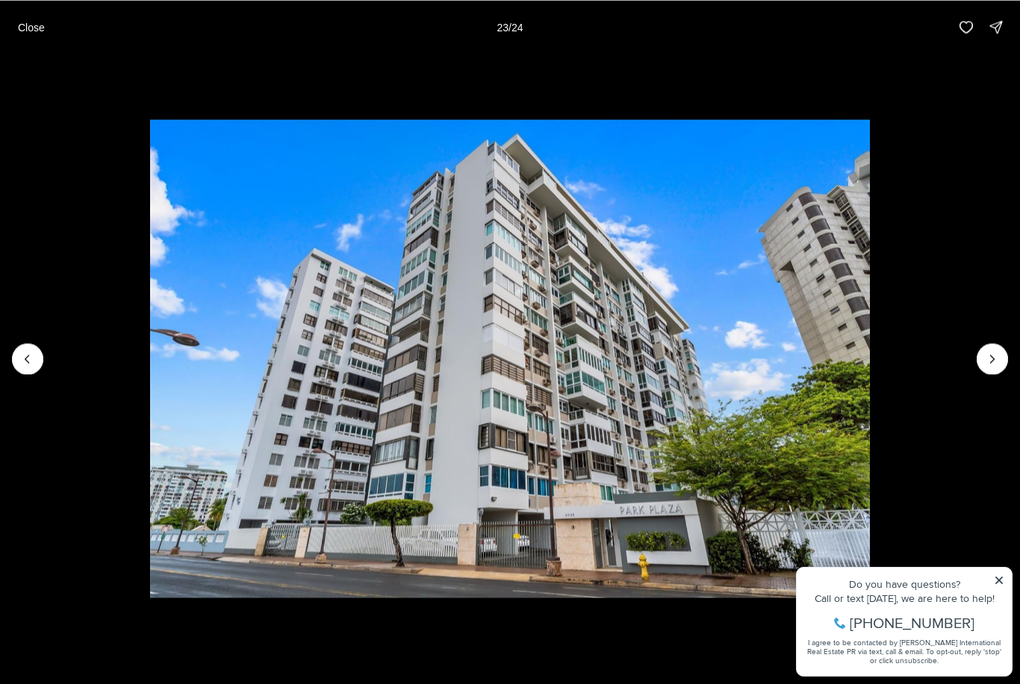
click at [976, 361] on button "Next slide" at bounding box center [991, 358] width 31 height 31
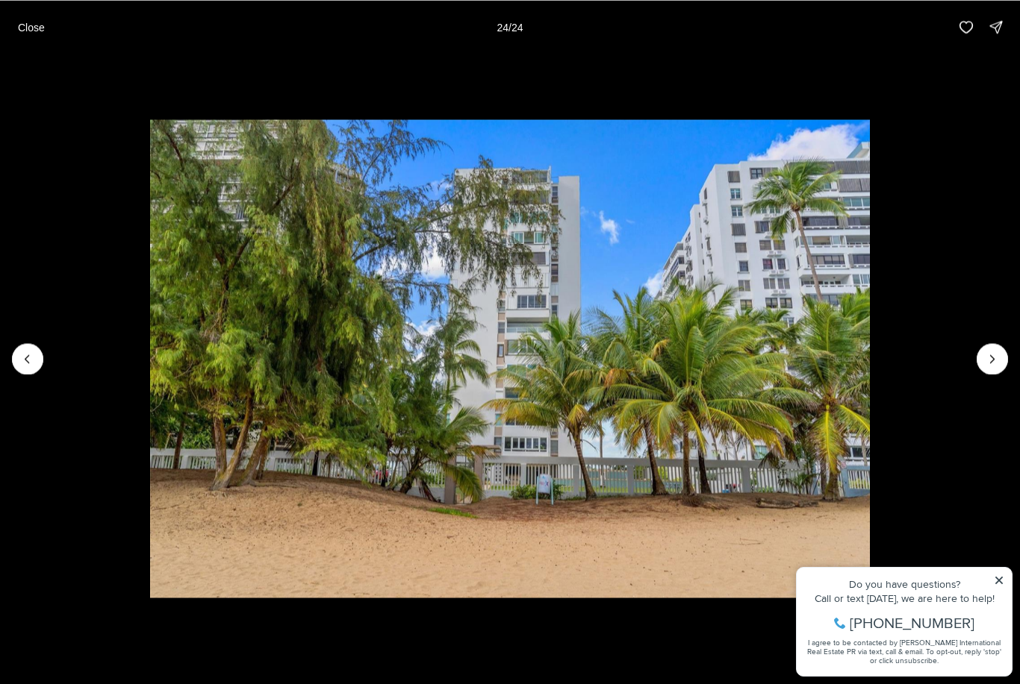
click at [869, 360] on img "24 of 24" at bounding box center [509, 358] width 719 height 479
click at [869, 364] on img "24 of 24" at bounding box center [509, 358] width 719 height 479
click at [869, 363] on img "24 of 24" at bounding box center [509, 358] width 719 height 479
click at [869, 357] on img "24 of 24" at bounding box center [509, 358] width 719 height 479
click at [992, 365] on div at bounding box center [991, 358] width 31 height 31
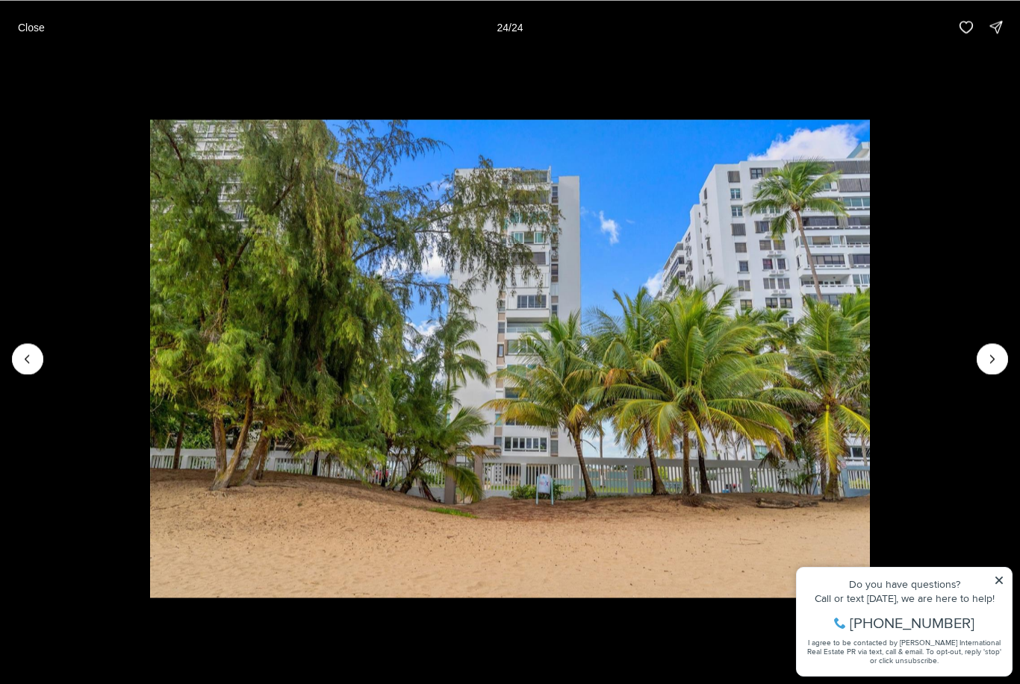
click at [991, 364] on div at bounding box center [991, 358] width 31 height 31
click at [869, 586] on img "24 of 24" at bounding box center [509, 358] width 719 height 479
click at [21, 364] on icon "Previous slide" at bounding box center [27, 359] width 15 height 15
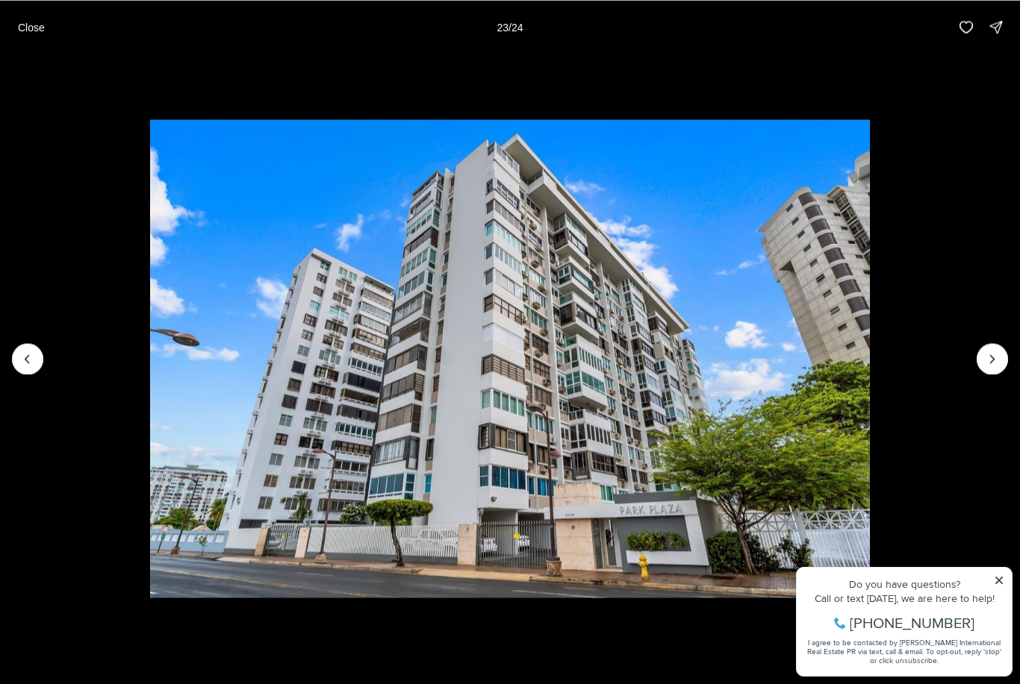
click at [21, 355] on icon "Previous slide" at bounding box center [27, 359] width 15 height 15
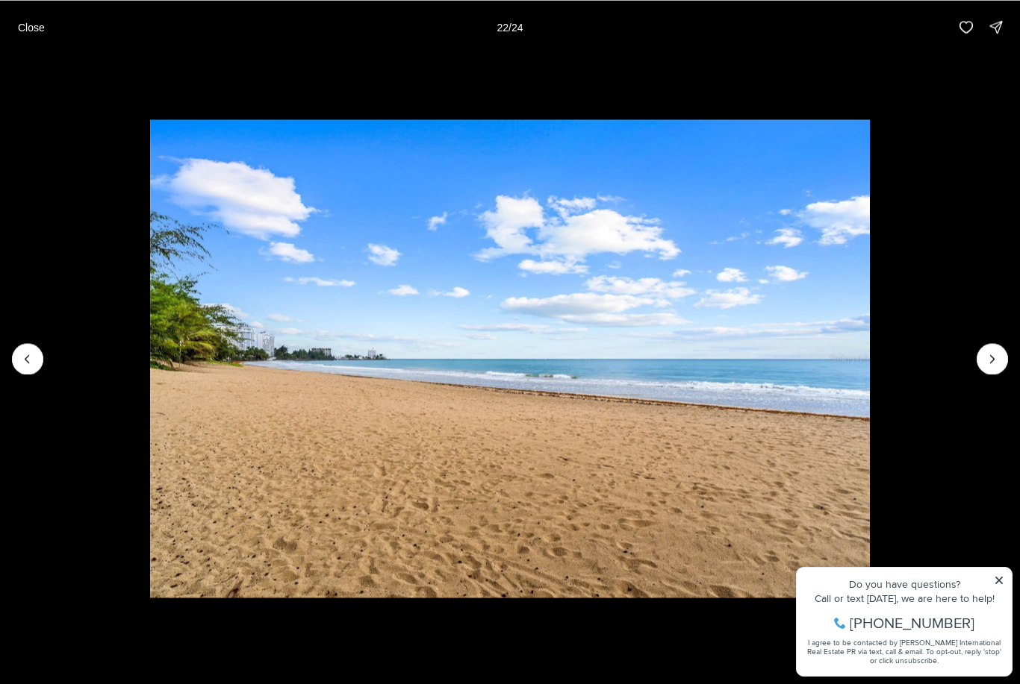
click at [25, 361] on icon "Previous slide" at bounding box center [27, 359] width 15 height 15
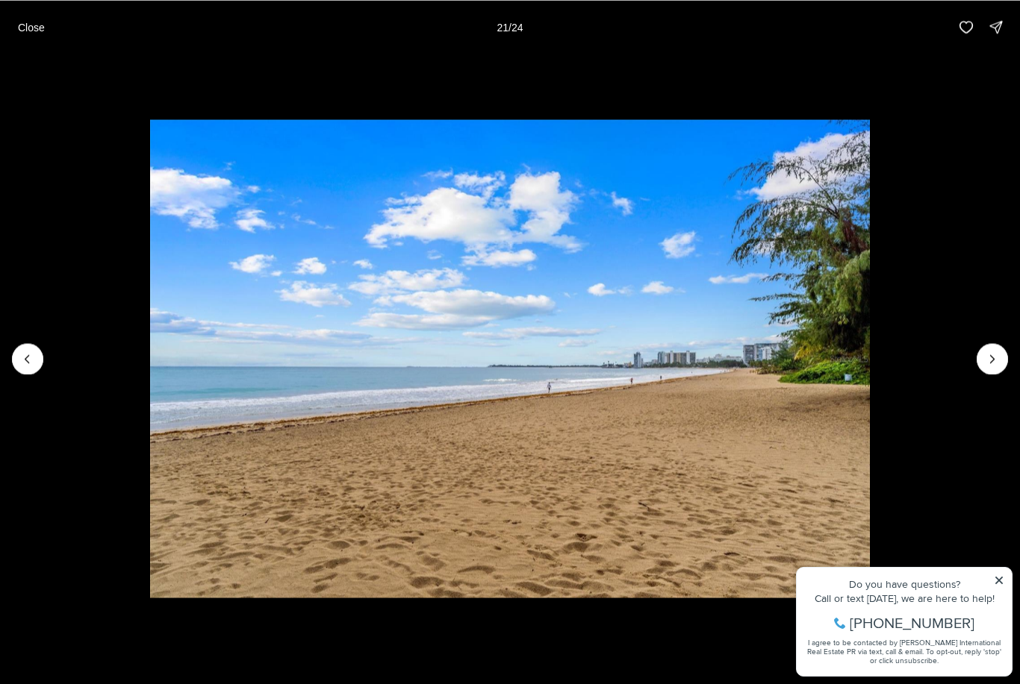
click at [30, 355] on icon "Previous slide" at bounding box center [27, 359] width 15 height 15
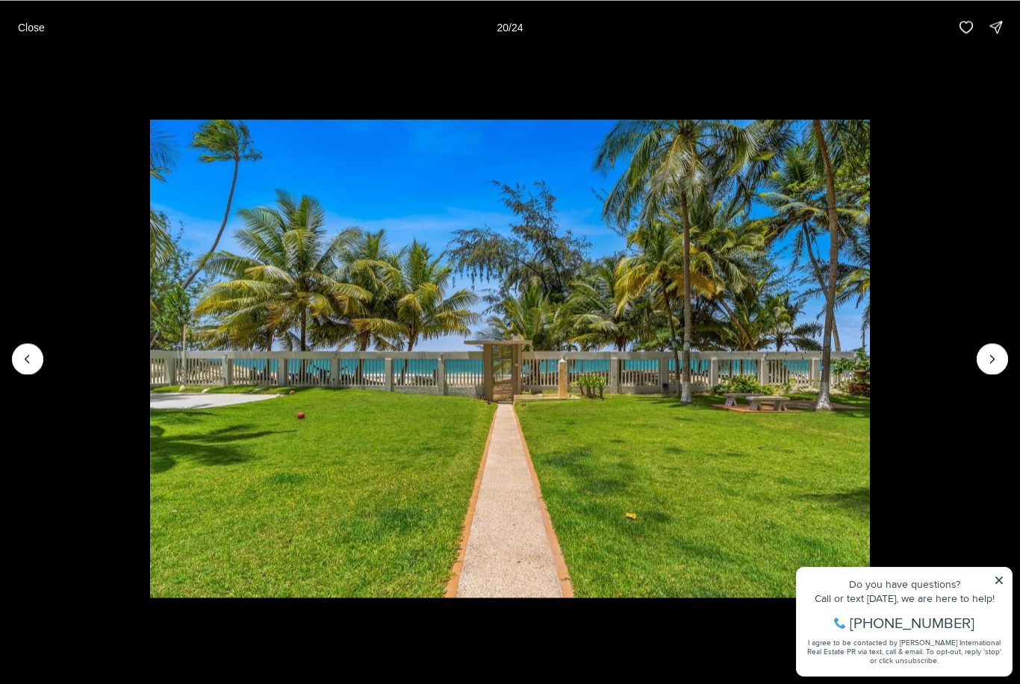
click at [31, 355] on icon "Previous slide" at bounding box center [27, 359] width 15 height 15
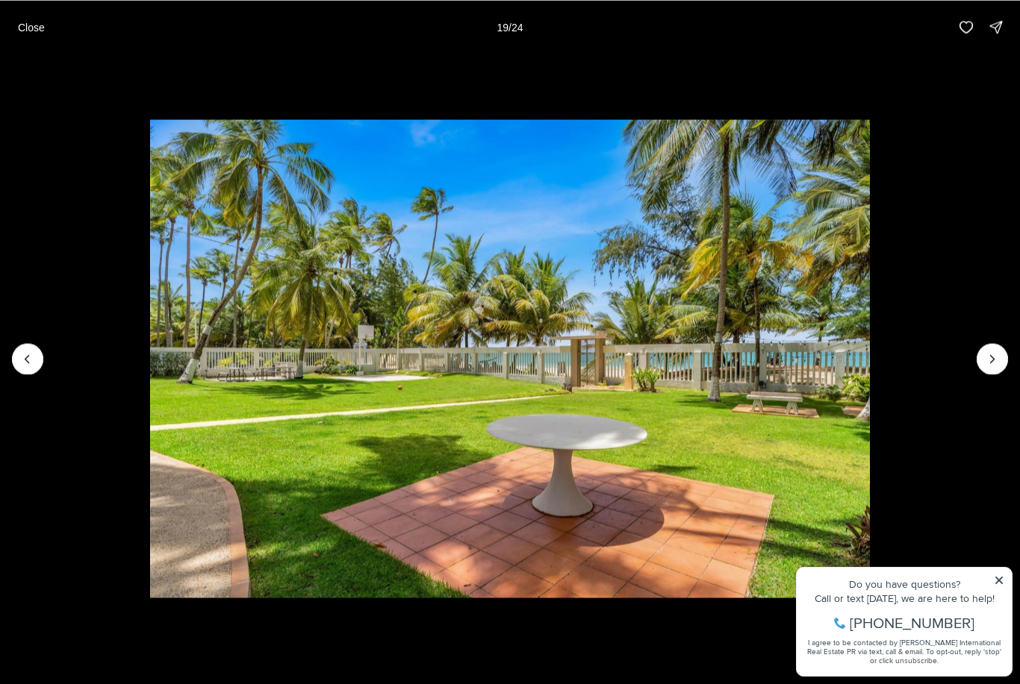
click at [32, 352] on icon "Previous slide" at bounding box center [27, 359] width 15 height 15
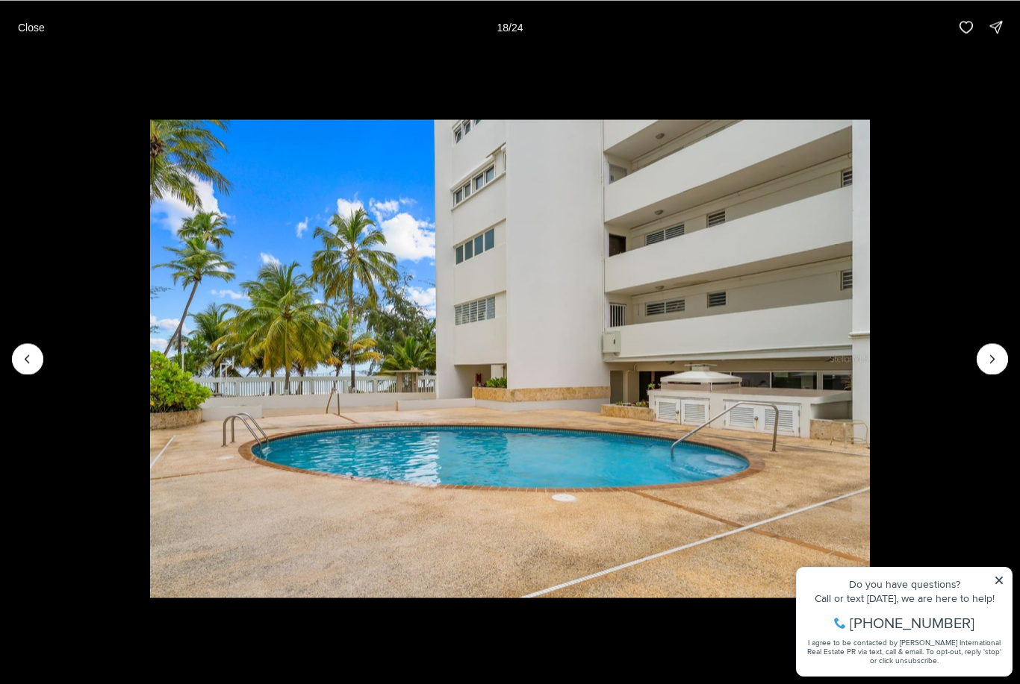
click at [31, 353] on icon "Previous slide" at bounding box center [27, 359] width 15 height 15
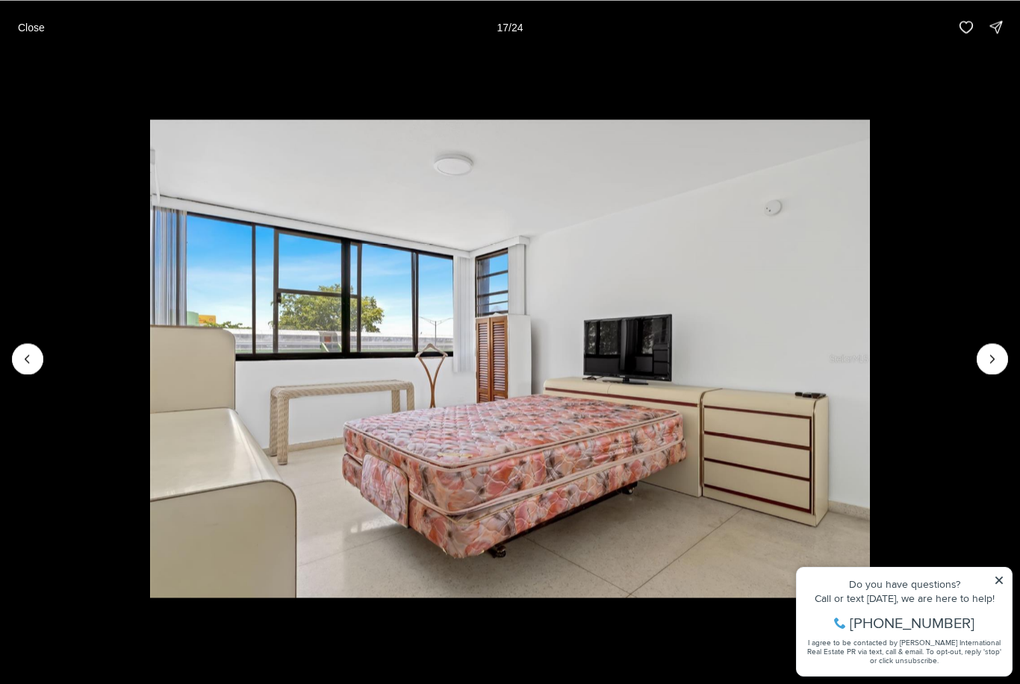
click at [34, 31] on p "Close" at bounding box center [31, 27] width 27 height 12
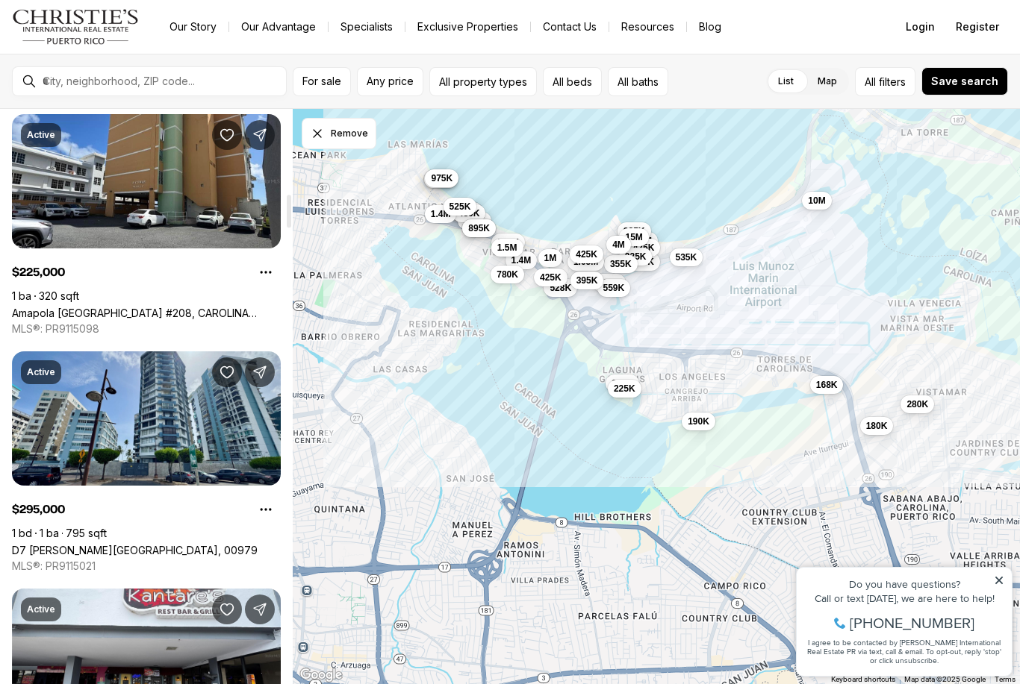
scroll to position [1467, 0]
